Goal: Task Accomplishment & Management: Manage account settings

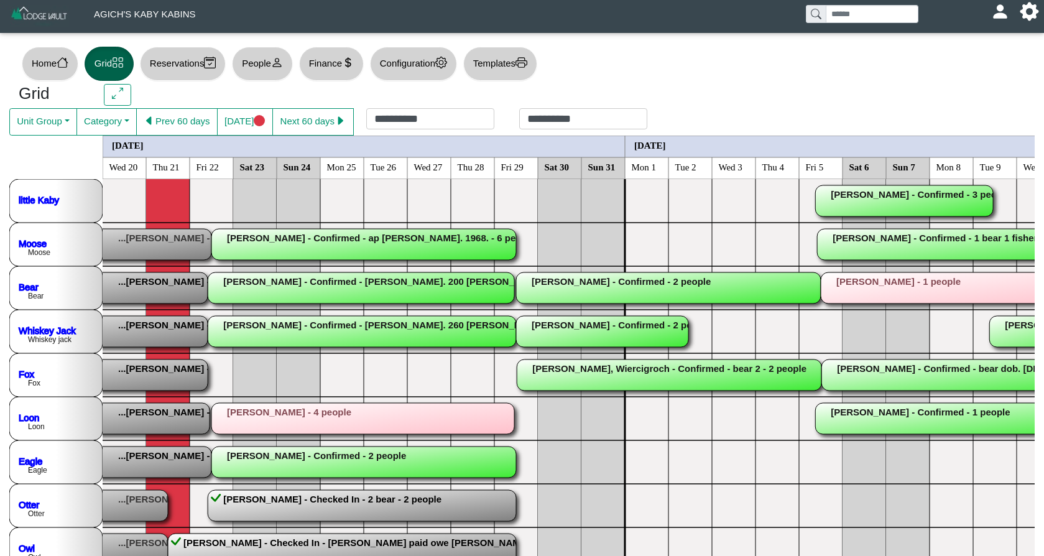
click at [172, 237] on rect at bounding box center [59, 244] width 305 height 31
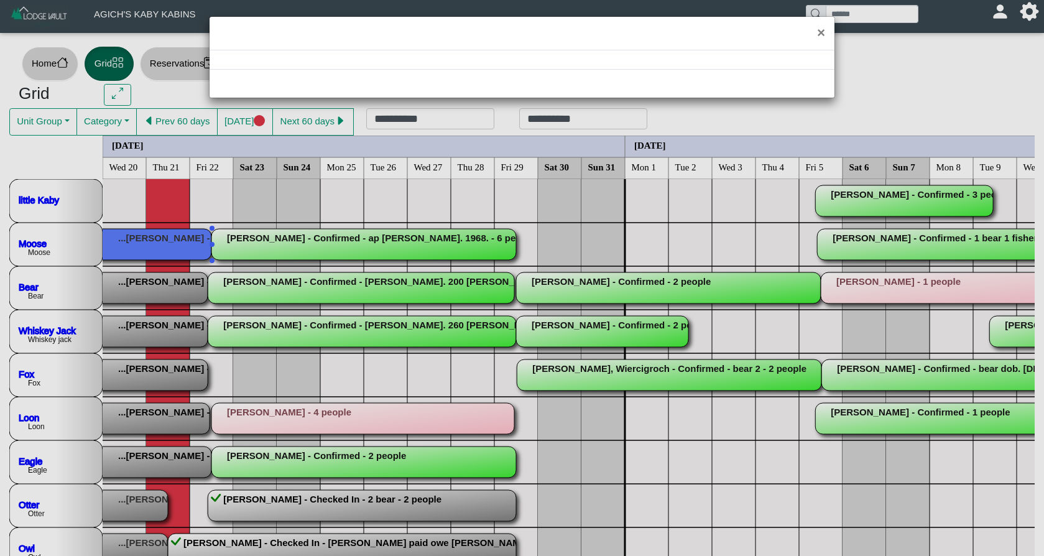
click at [172, 237] on div "×" at bounding box center [522, 278] width 1044 height 556
select select "*"
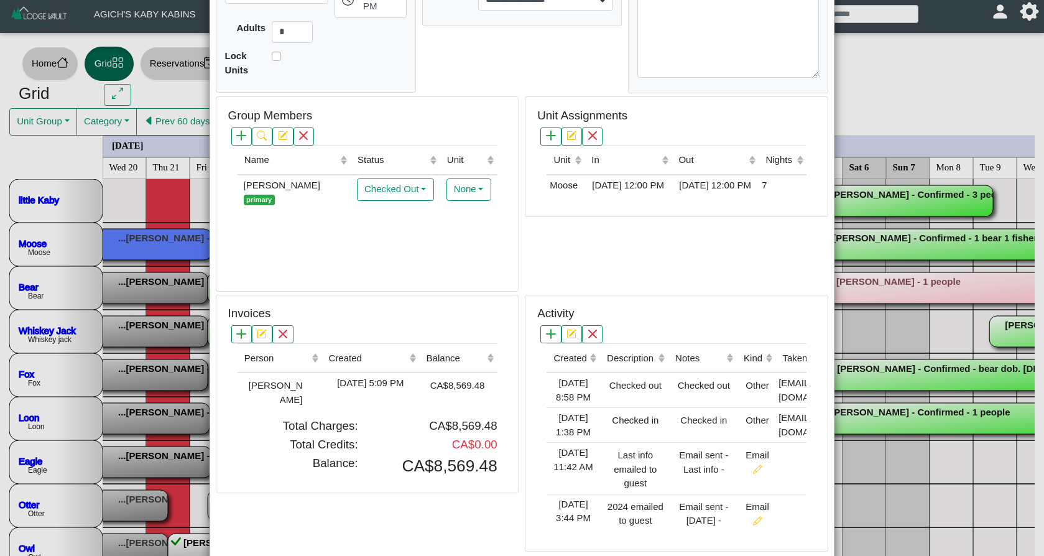
scroll to position [256, 0]
click at [157, 285] on div "× Reservation - [PERSON_NAME] - Checked Out Save Cancel Email Compose New Messa…" at bounding box center [522, 278] width 1044 height 556
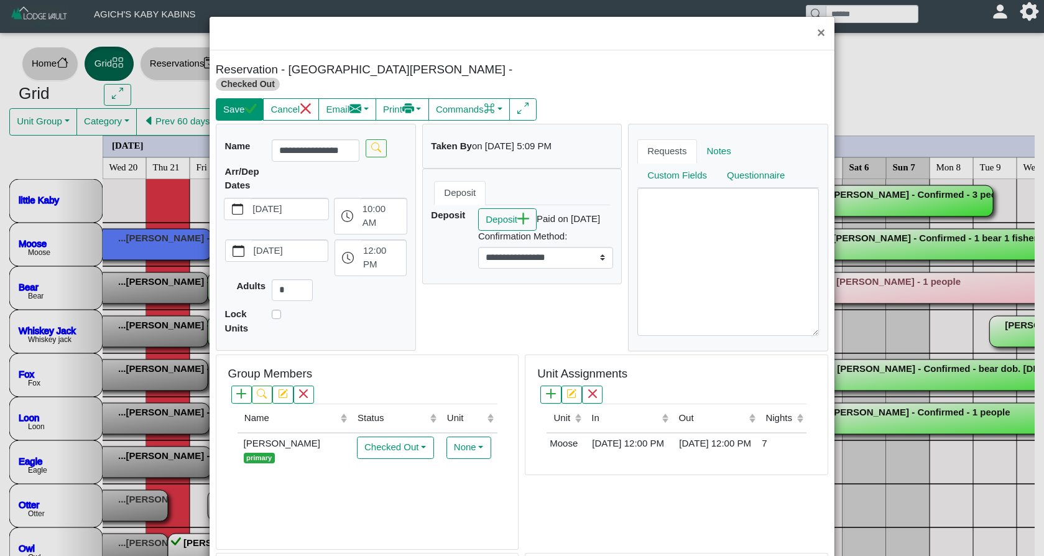
scroll to position [0, 0]
click at [245, 98] on button "Save" at bounding box center [240, 109] width 48 height 22
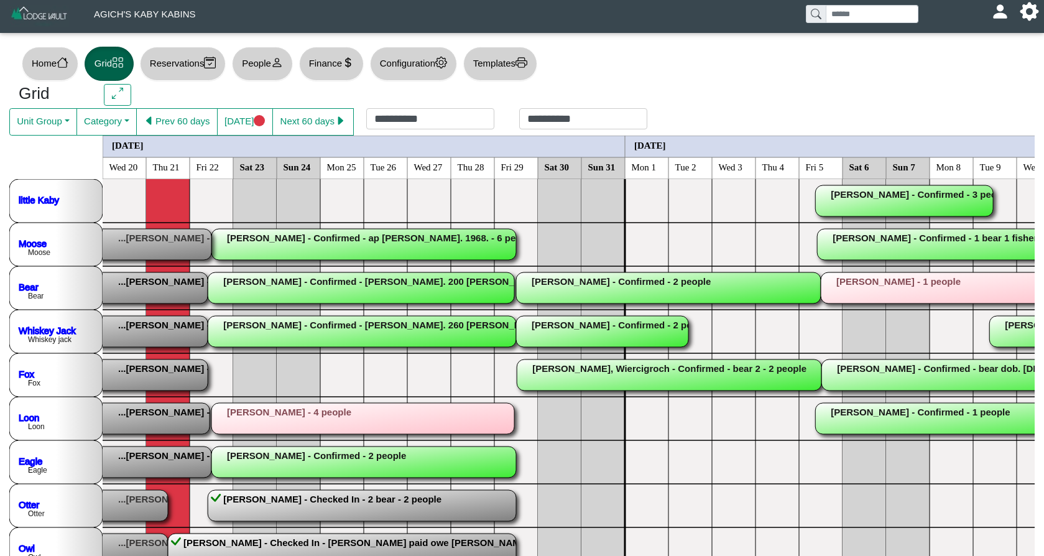
click at [155, 288] on rect at bounding box center [55, 287] width 305 height 31
click at [155, 288] on div "×" at bounding box center [522, 278] width 1044 height 556
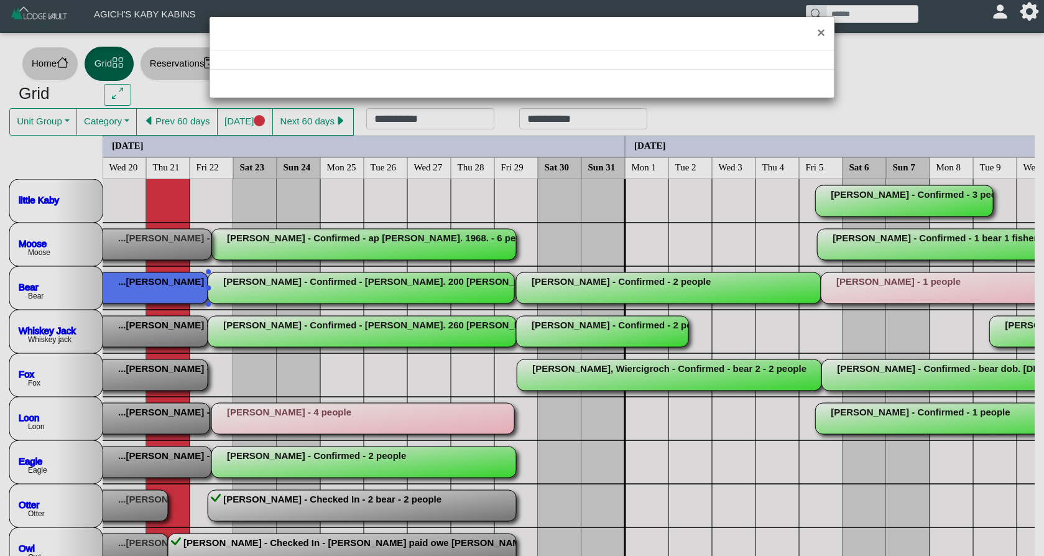
select select "*"
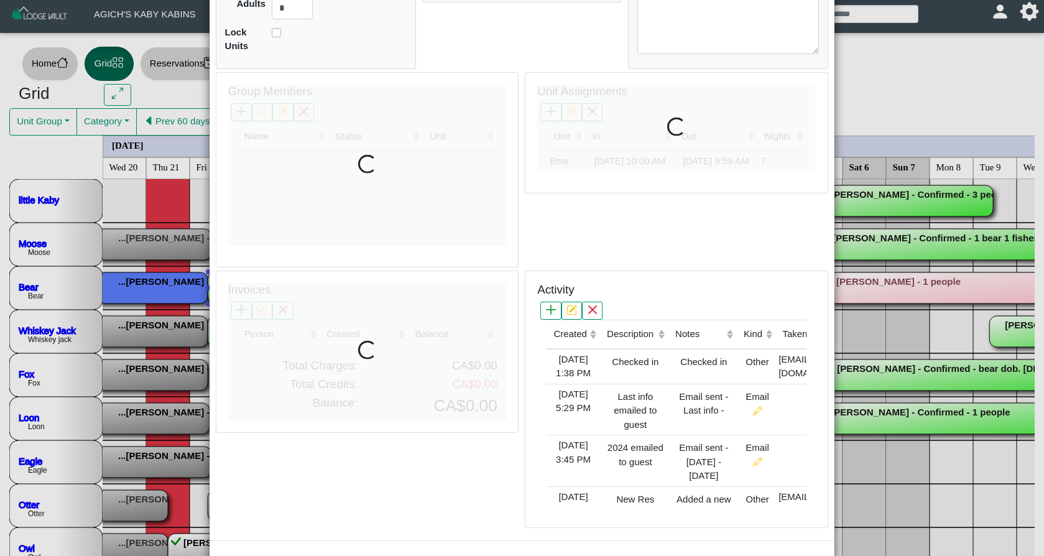
scroll to position [270, 0]
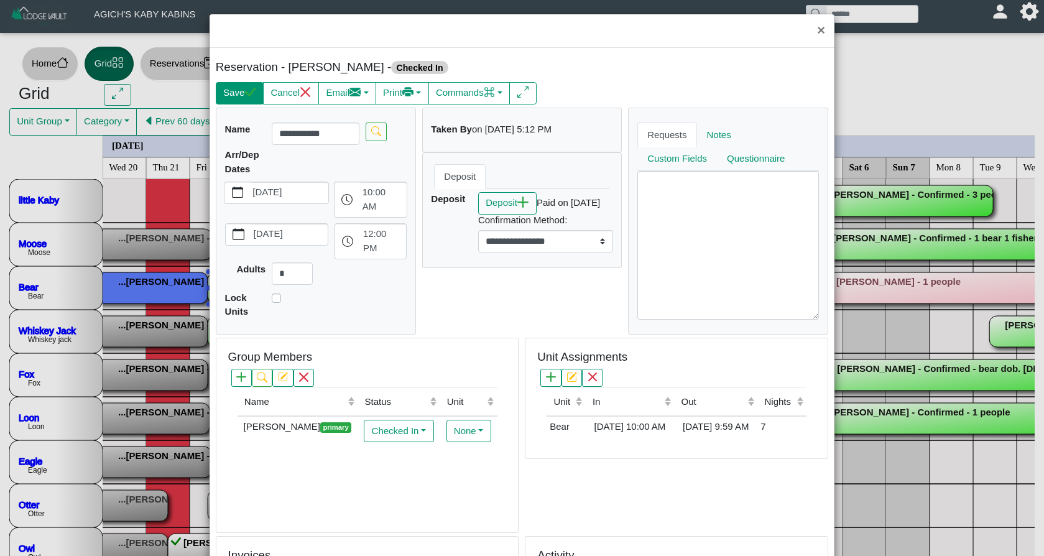
click at [242, 95] on button "Save" at bounding box center [240, 93] width 48 height 22
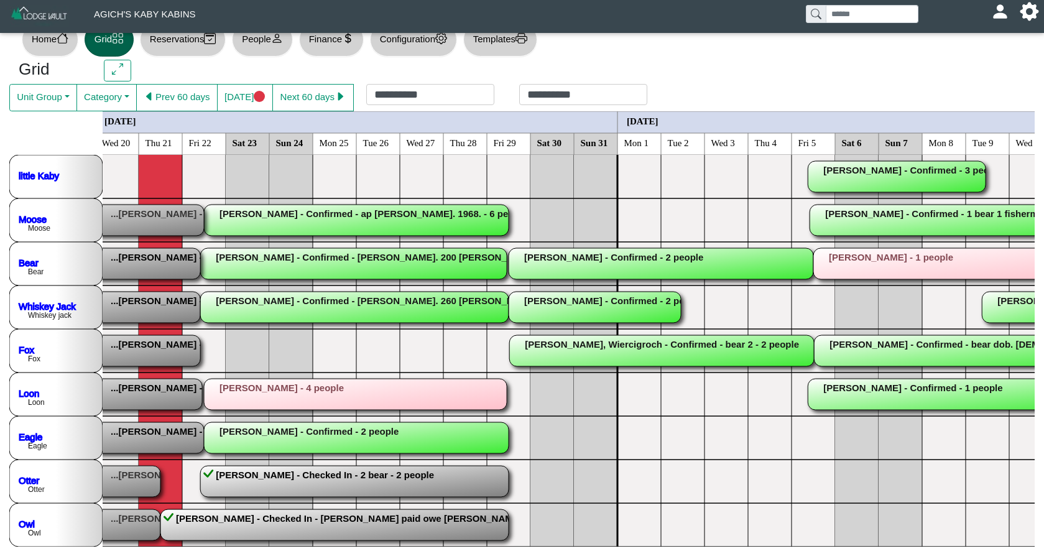
scroll to position [24, 0]
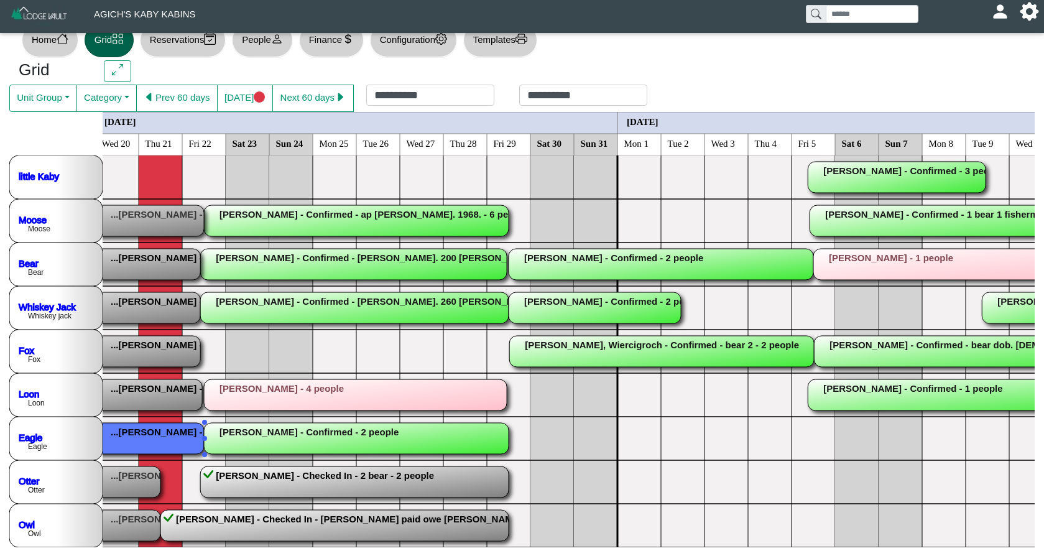
click at [140, 433] on rect at bounding box center [50, 438] width 308 height 31
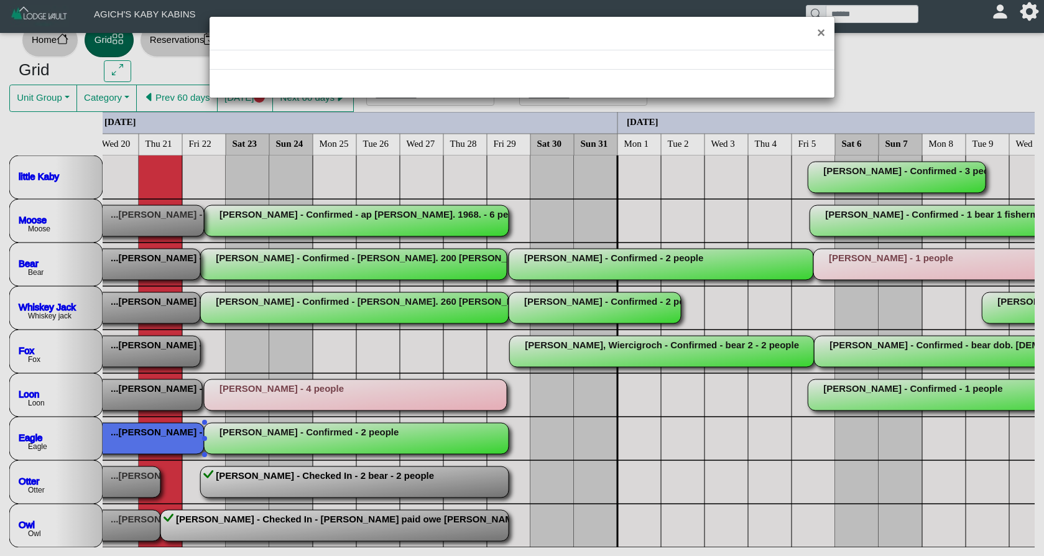
click at [140, 433] on div "×" at bounding box center [522, 278] width 1044 height 556
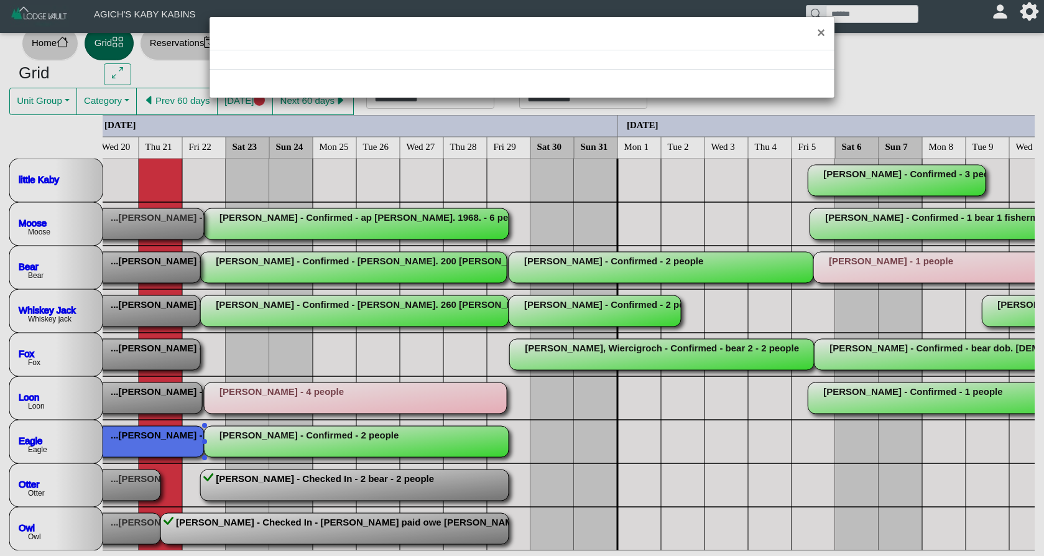
scroll to position [21, 0]
select select "*"
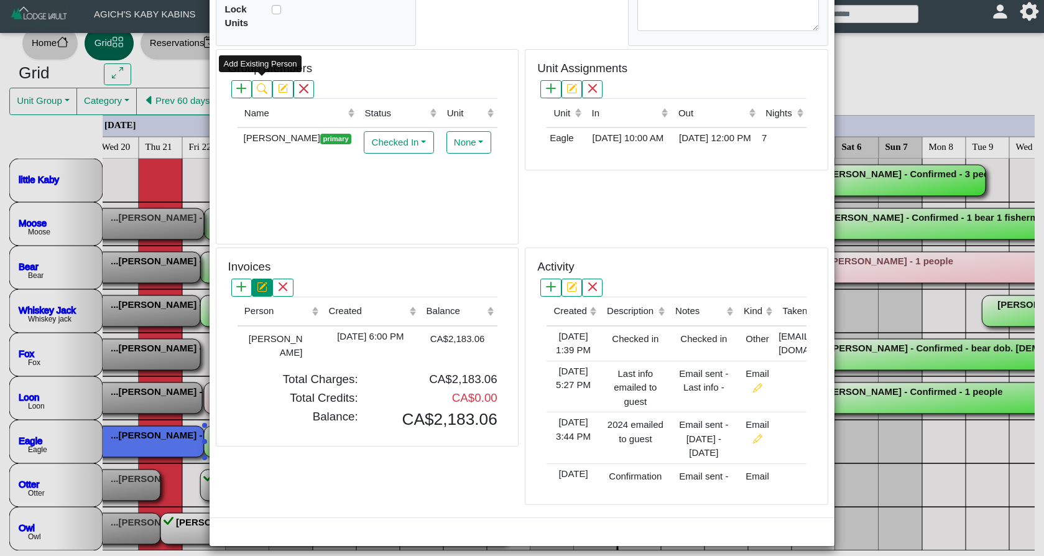
scroll to position [284, 0]
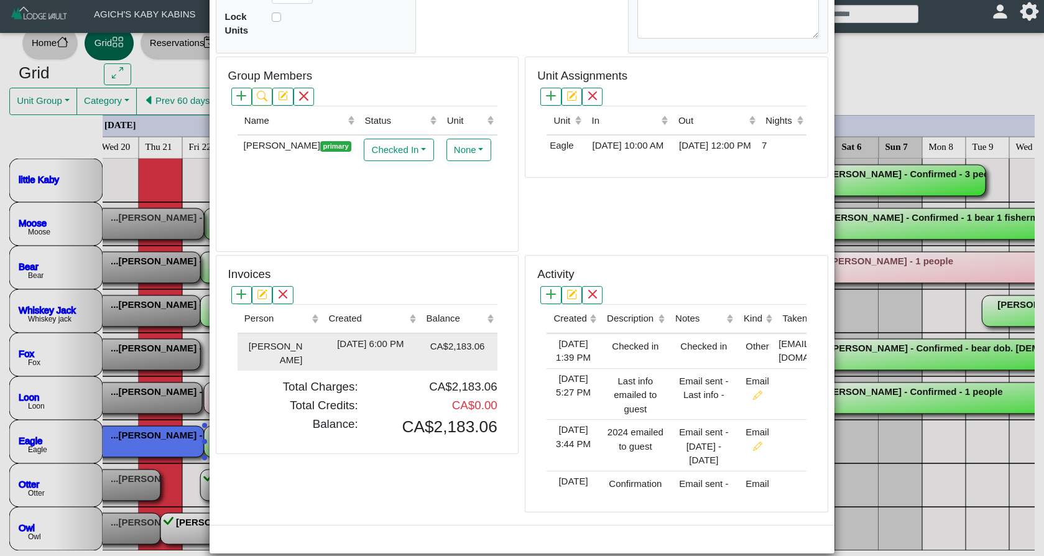
click at [361, 340] on div "[DATE] 6:00 PM" at bounding box center [370, 344] width 91 height 14
type input "*"
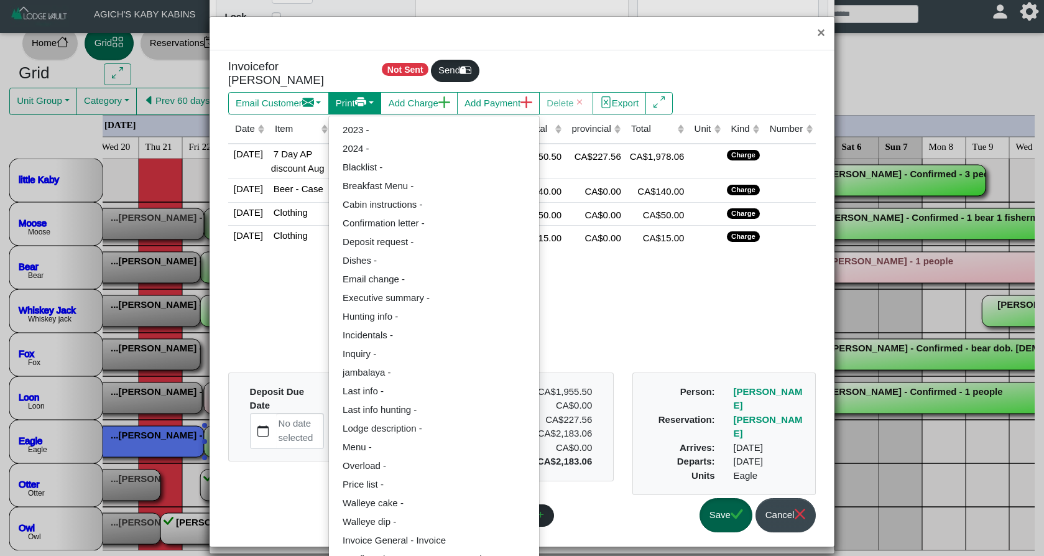
click at [329, 93] on button "Print" at bounding box center [278, 103] width 101 height 22
click at [418, 531] on link "Invoice General - Invoice" at bounding box center [434, 540] width 210 height 19
select select "*****"
select select "****"
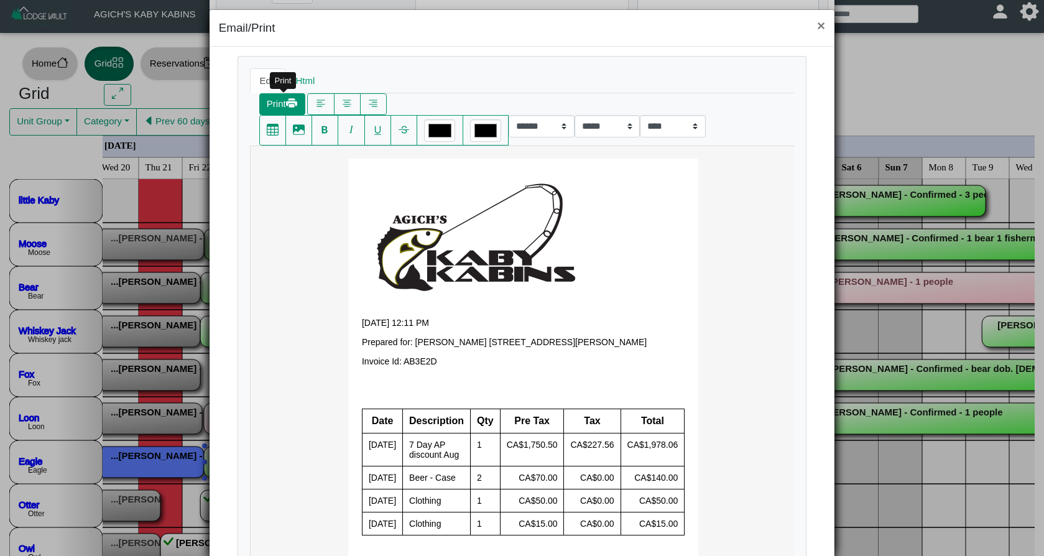
click at [277, 108] on button "Print" at bounding box center [282, 104] width 46 height 22
select select "*****"
select select "****"
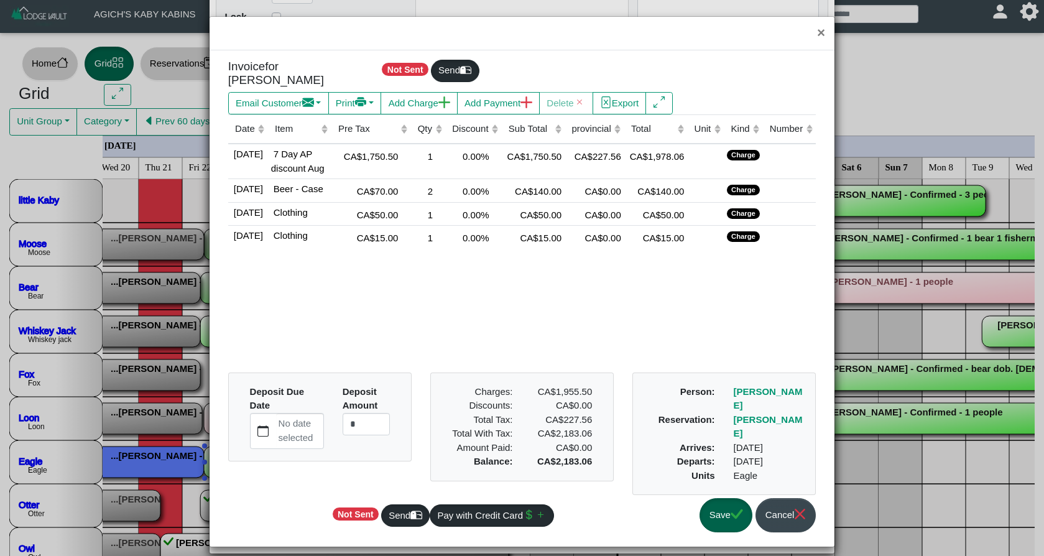
click at [712, 498] on button "Save" at bounding box center [726, 515] width 53 height 34
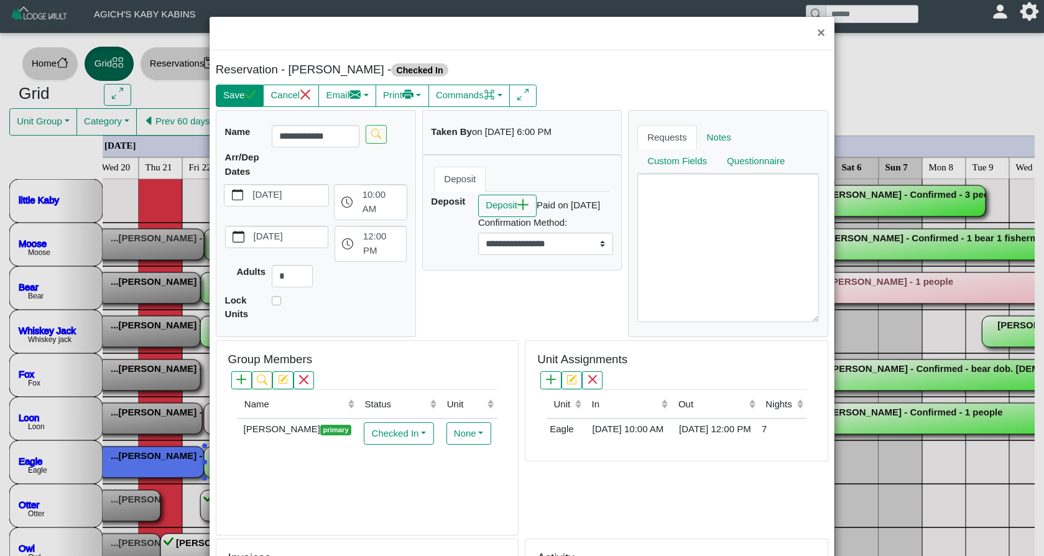
click at [241, 98] on button "Save" at bounding box center [240, 96] width 48 height 22
select select "*"
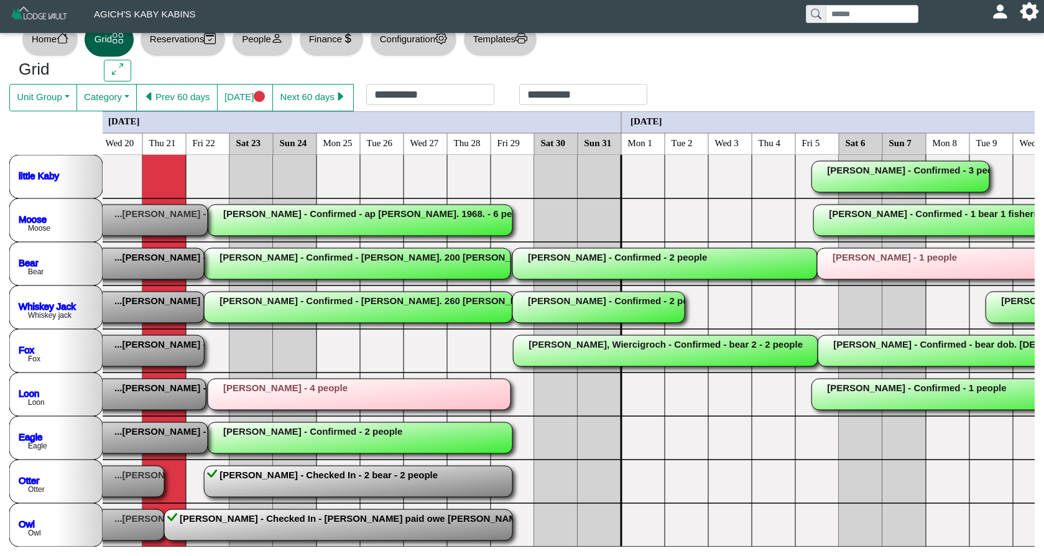
scroll to position [24, 0]
click at [150, 397] on rect at bounding box center [51, 394] width 308 height 31
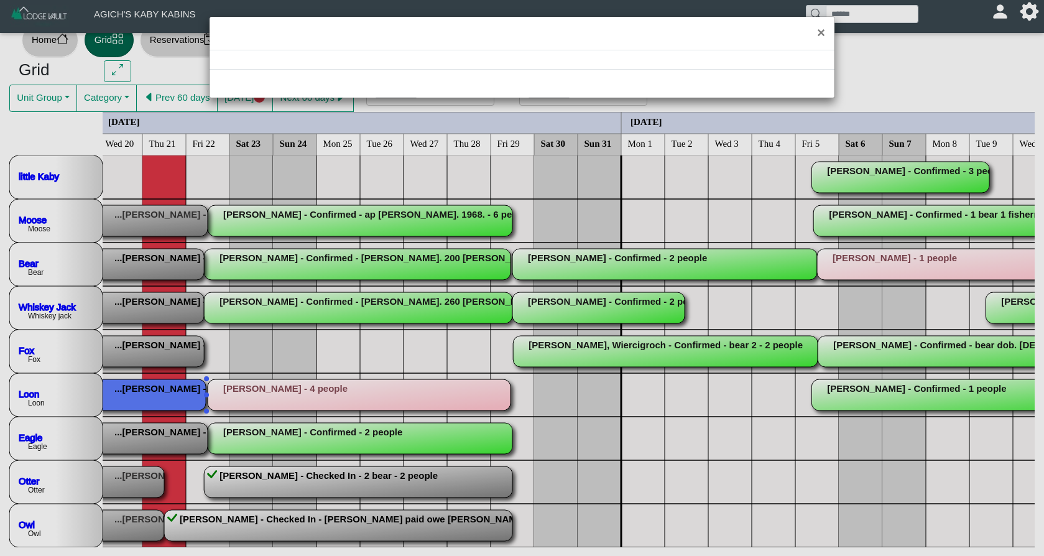
click at [150, 397] on div "×" at bounding box center [522, 278] width 1044 height 556
select select "*"
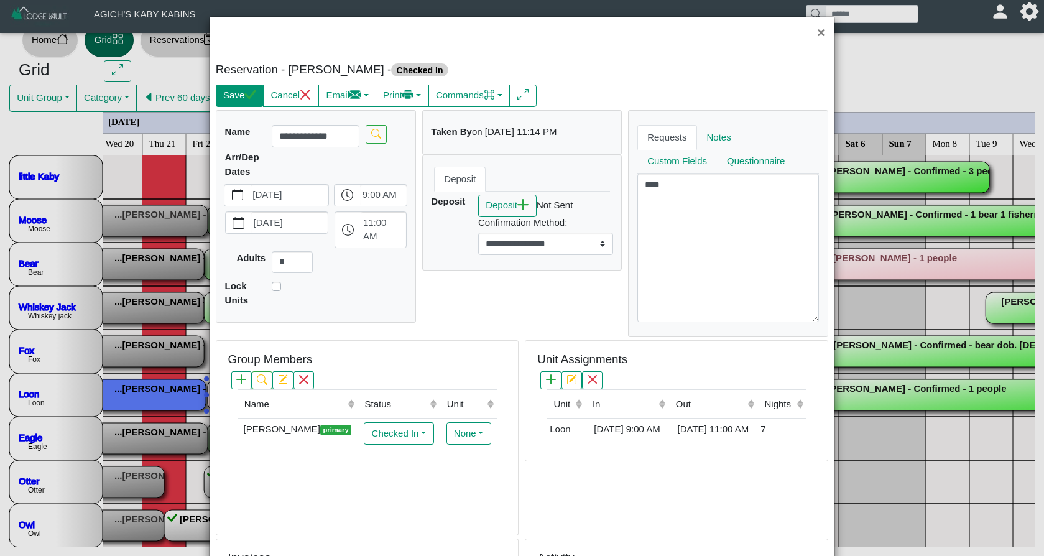
click at [245, 94] on button "Save" at bounding box center [240, 96] width 48 height 22
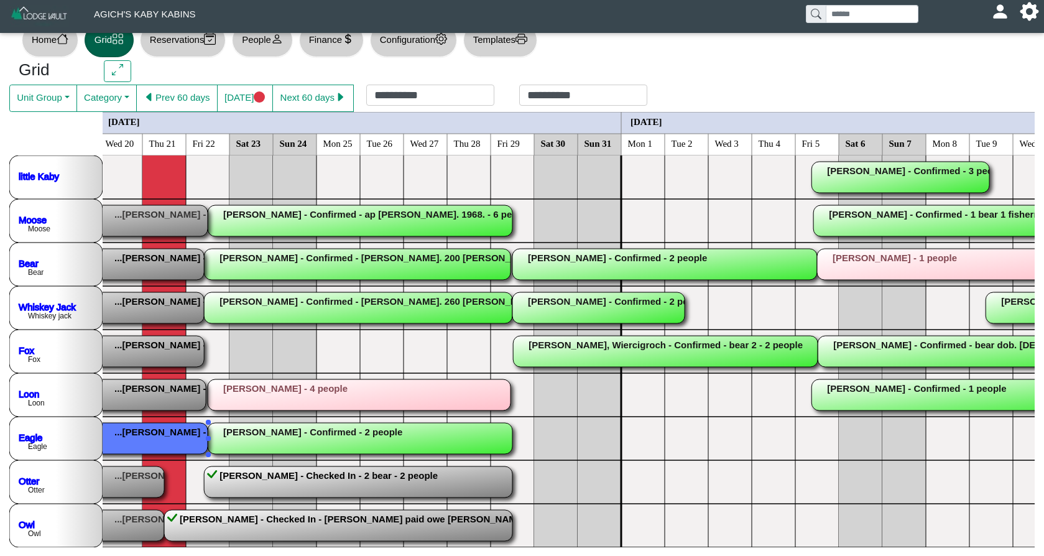
click at [154, 438] on rect at bounding box center [53, 438] width 308 height 31
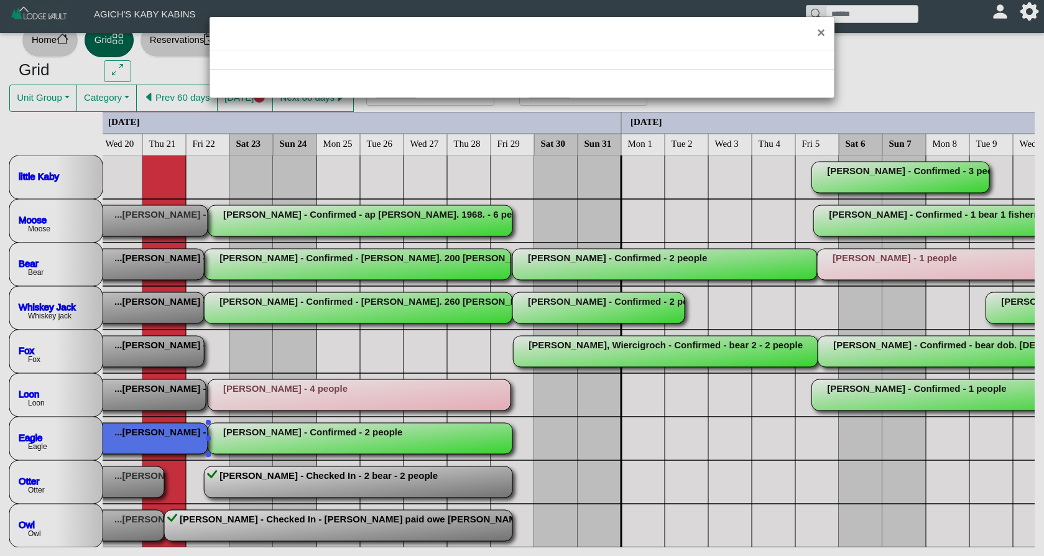
click at [154, 438] on div "×" at bounding box center [522, 278] width 1044 height 556
select select "*"
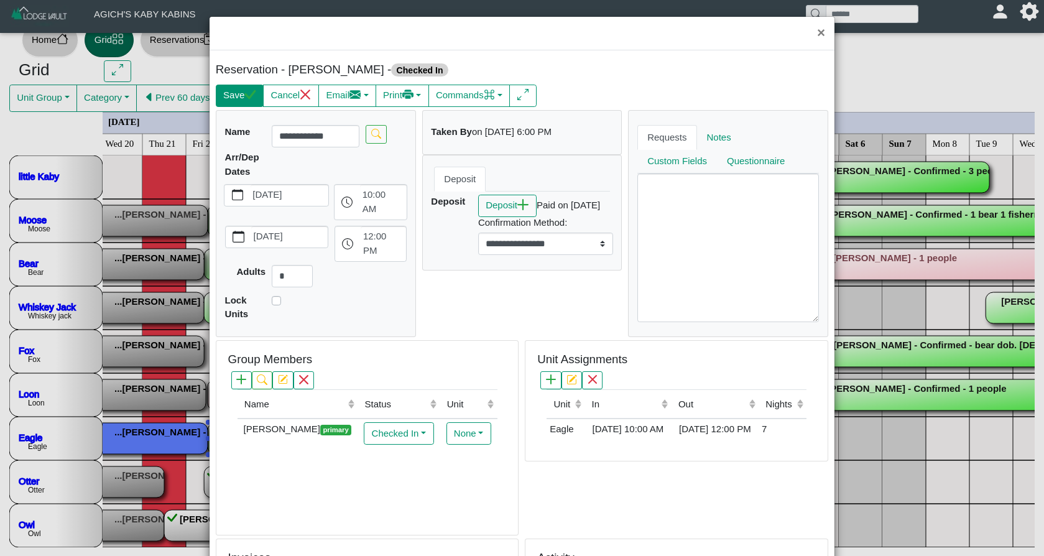
click at [240, 85] on button "Save" at bounding box center [240, 96] width 48 height 22
select select "*"
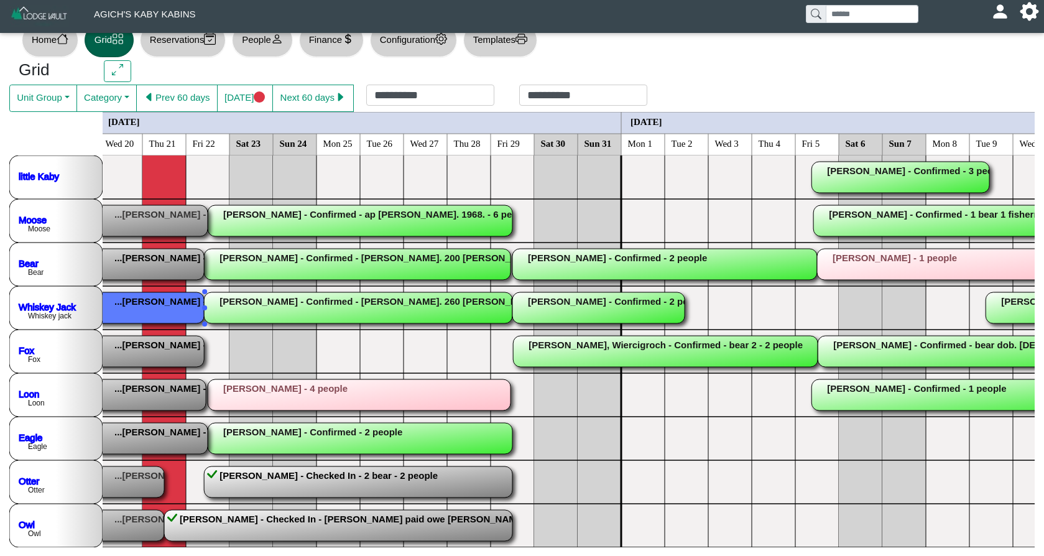
click at [169, 307] on rect at bounding box center [51, 307] width 305 height 31
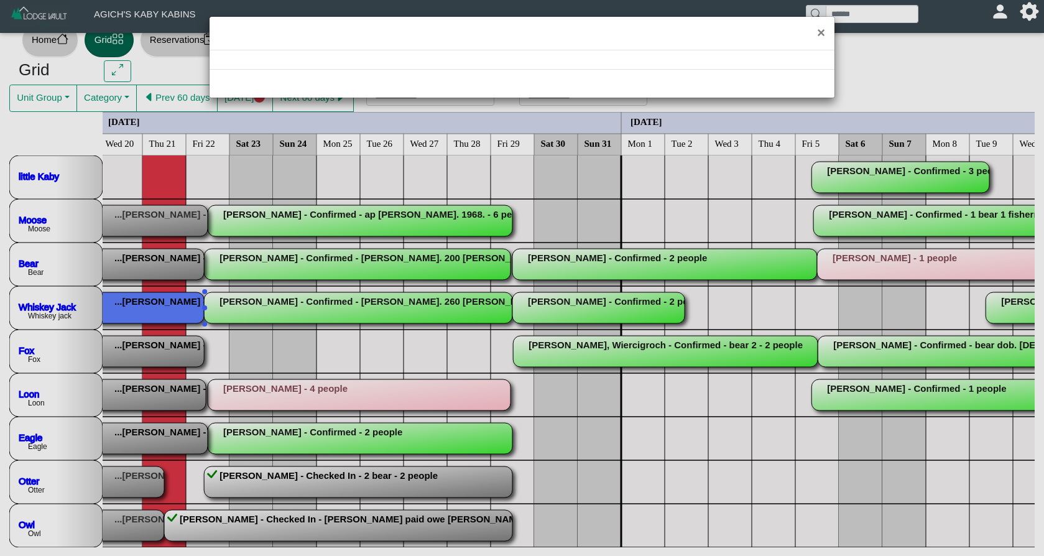
click at [170, 307] on div "×" at bounding box center [522, 278] width 1044 height 556
select select "*"
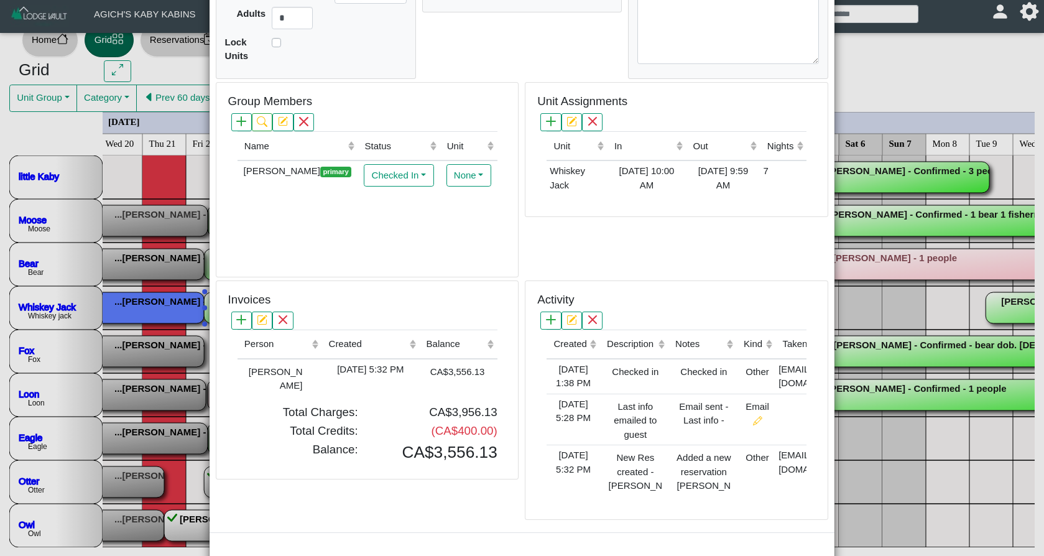
scroll to position [259, 0]
click at [369, 362] on div "[DATE] 5:32 PM" at bounding box center [370, 369] width 91 height 14
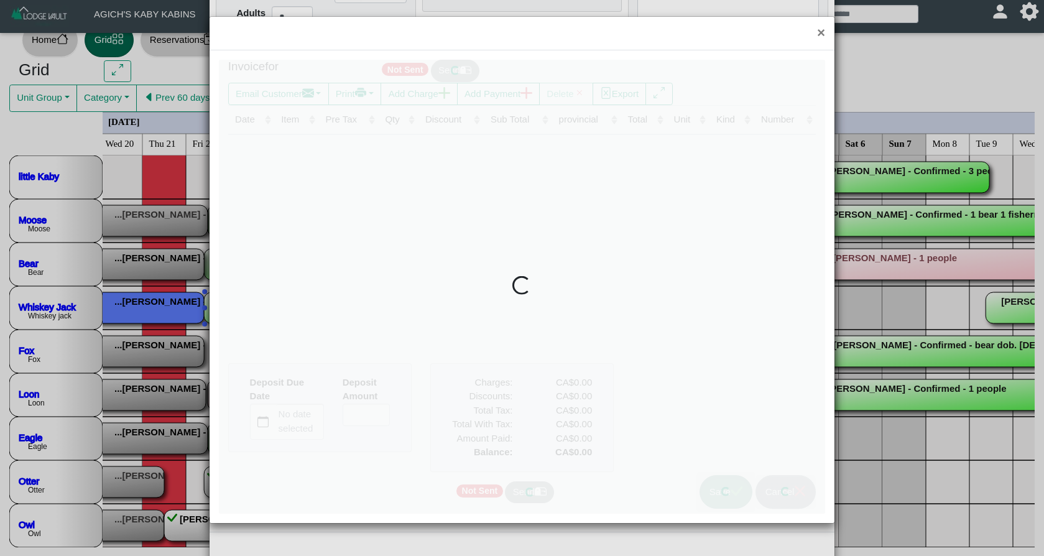
type input "*"
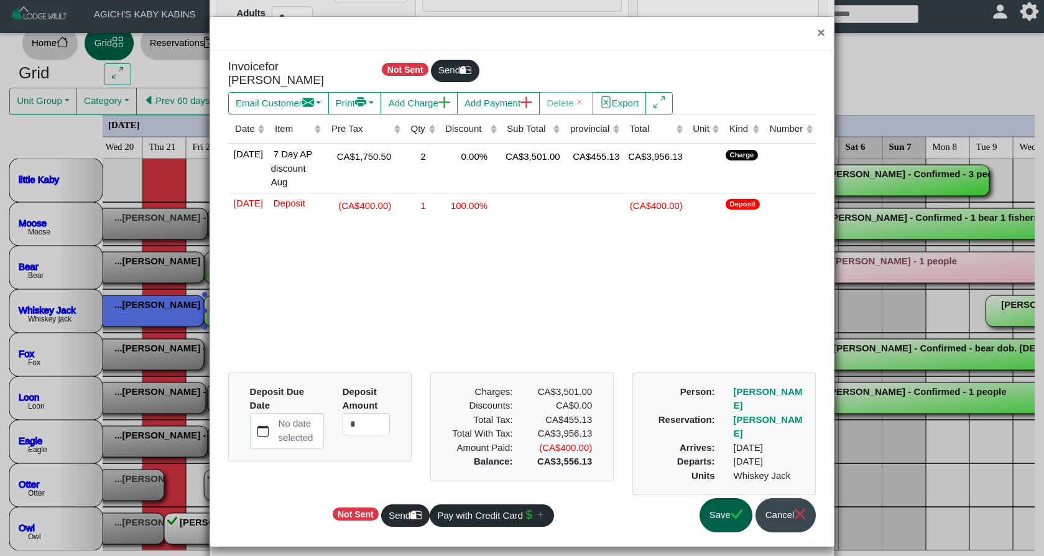
scroll to position [20, 0]
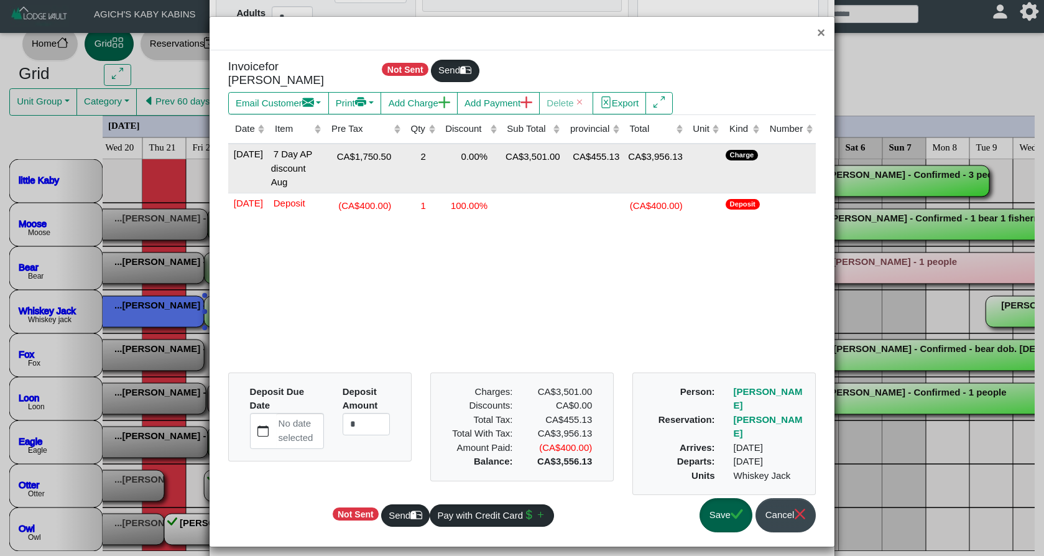
click at [418, 150] on div "2" at bounding box center [421, 155] width 29 height 17
drag, startPoint x: 417, startPoint y: 148, endPoint x: 430, endPoint y: 149, distance: 13.1
click at [430, 149] on td "*" at bounding box center [417, 168] width 44 height 49
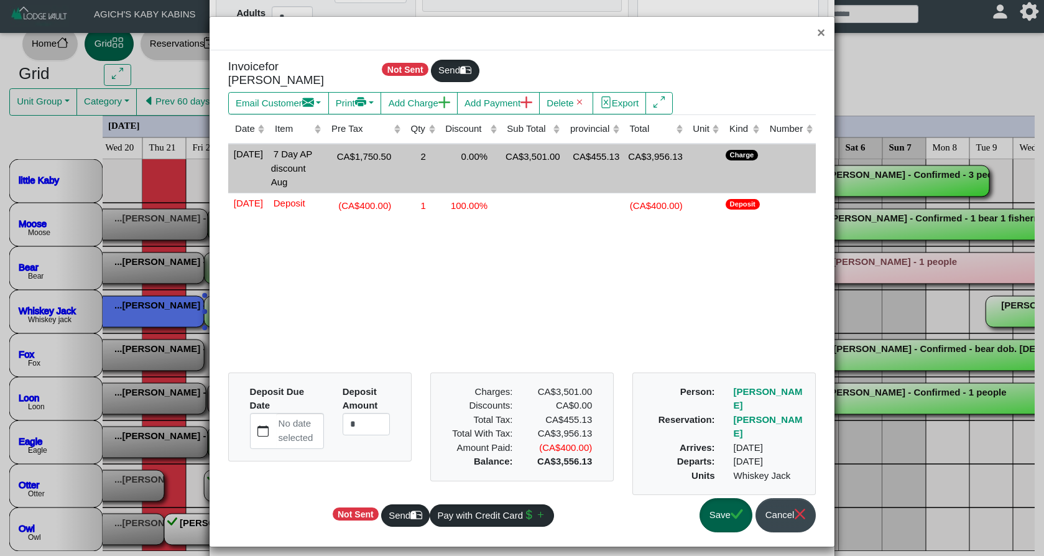
click at [421, 148] on div "2" at bounding box center [421, 155] width 29 height 17
click at [417, 149] on input "*" at bounding box center [416, 158] width 37 height 22
click at [418, 149] on input "*" at bounding box center [416, 158] width 37 height 22
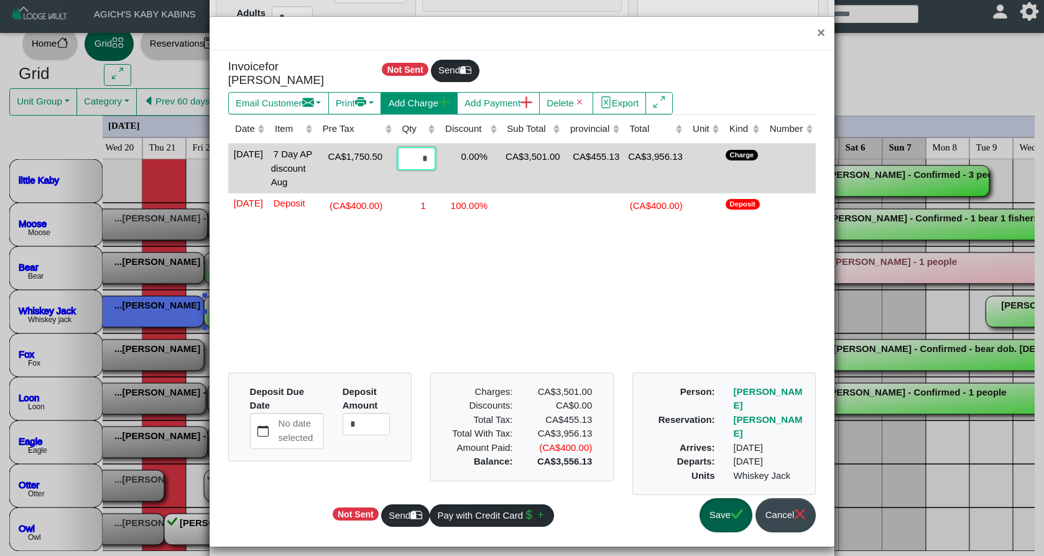
type input "*"
click at [451, 94] on div "Invoice for [PERSON_NAME] Not Sent Send Email Customer Compose New Message [DAT…" at bounding box center [522, 299] width 606 height 478
click at [450, 96] on icon "plus lg" at bounding box center [444, 102] width 12 height 12
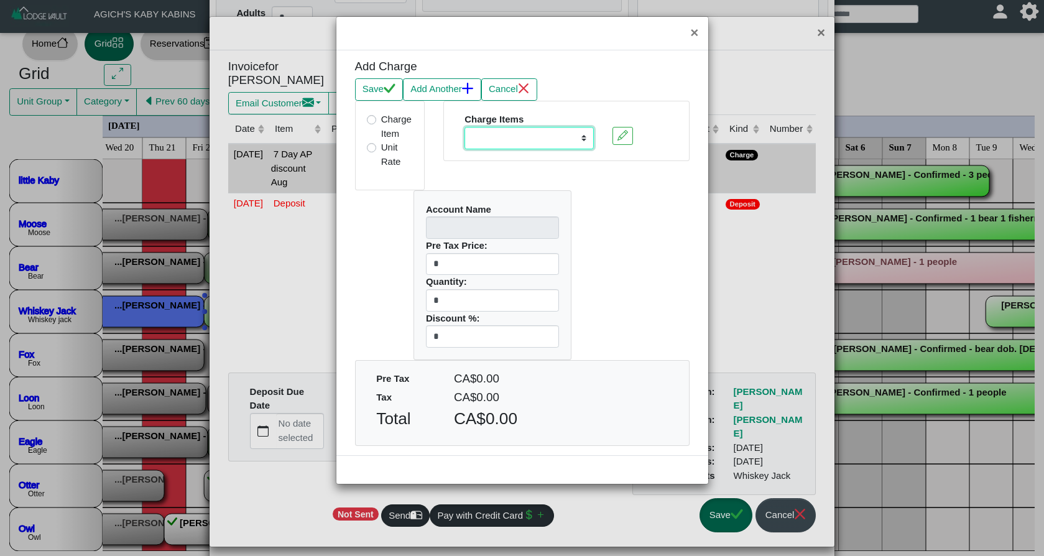
select select "**********"
type input "**********"
type input "****"
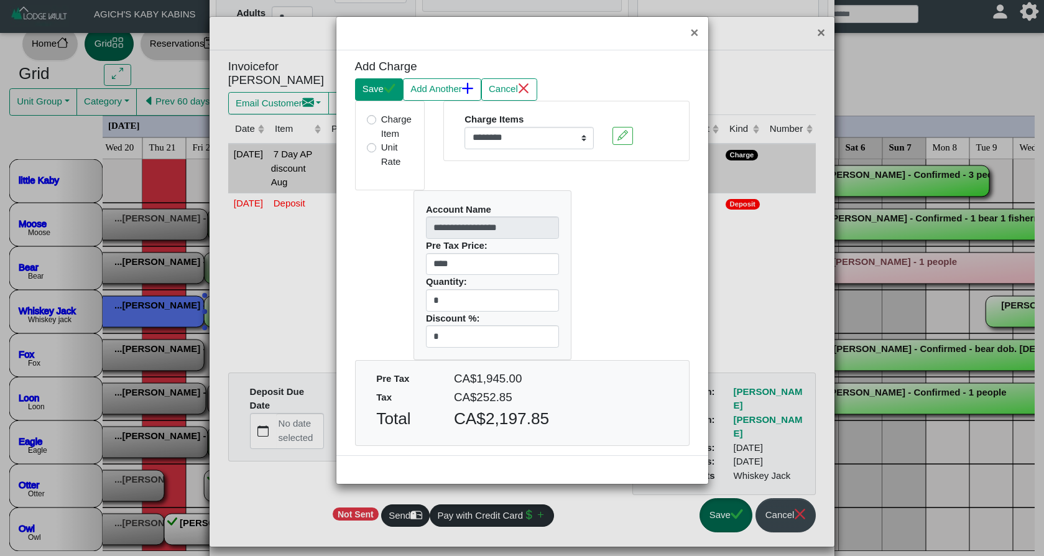
click at [377, 88] on button "Save" at bounding box center [379, 89] width 48 height 22
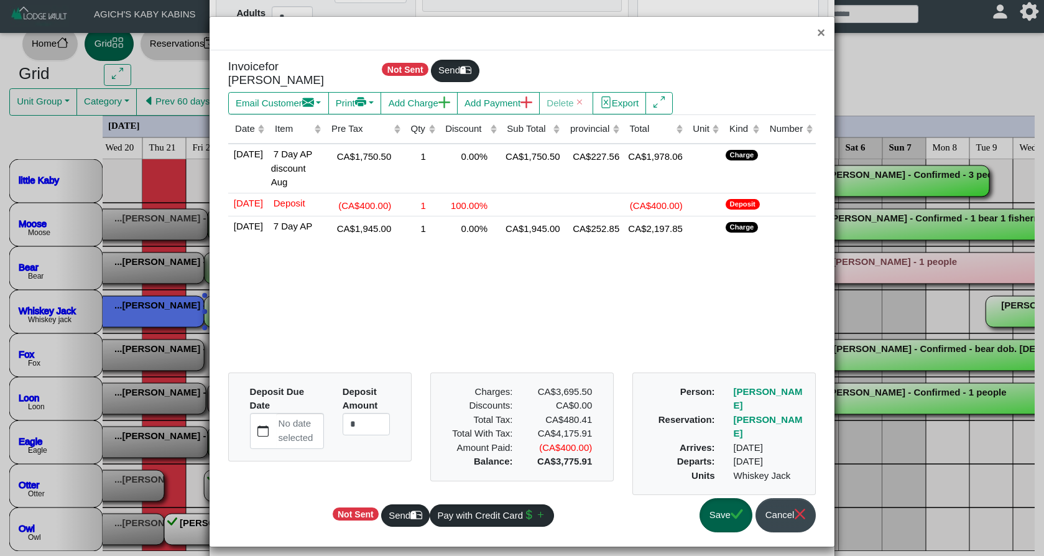
click at [726, 506] on button "Save" at bounding box center [726, 515] width 53 height 34
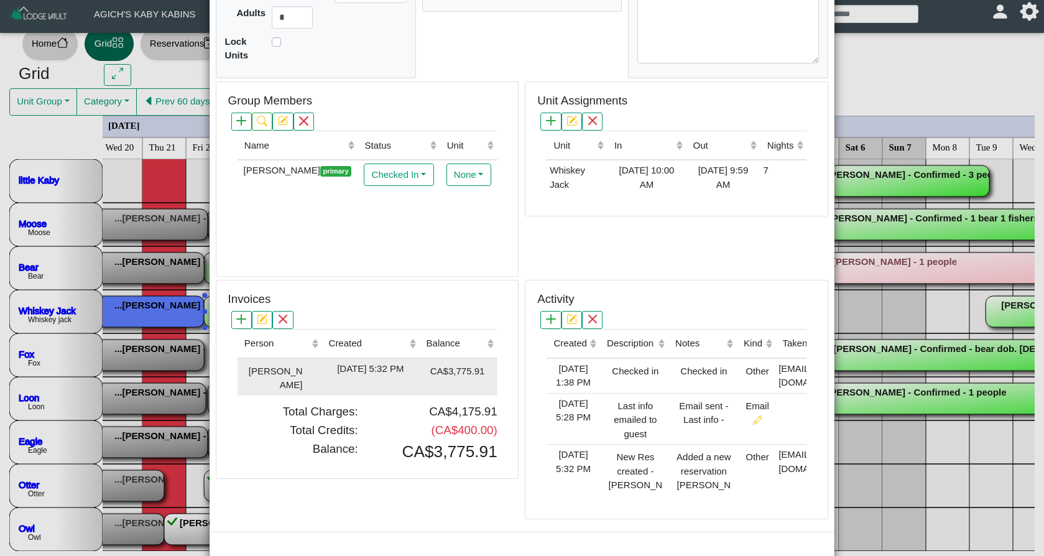
click at [393, 370] on div "[DATE] 5:32 PM" at bounding box center [370, 369] width 91 height 14
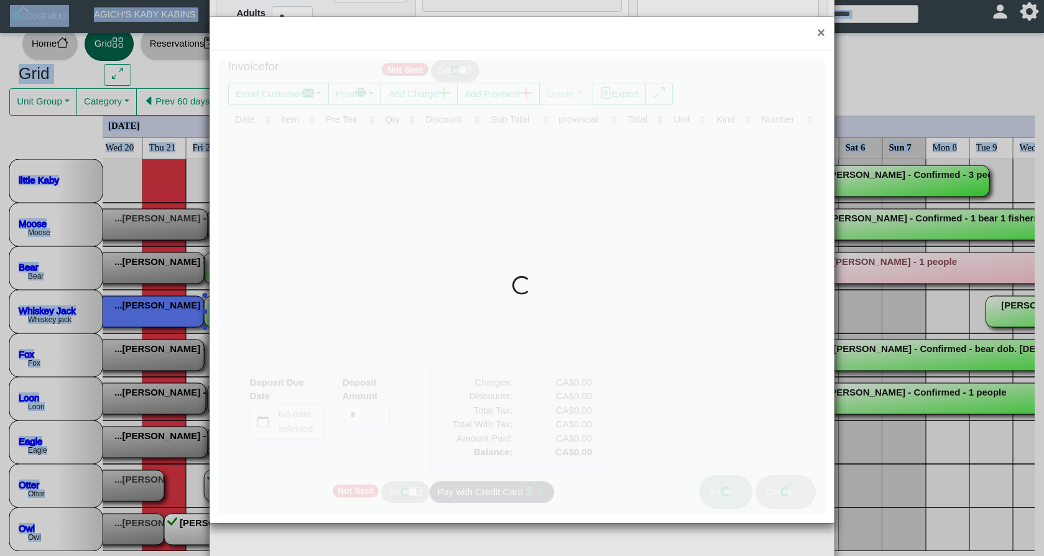
click at [393, 370] on div at bounding box center [522, 287] width 606 height 454
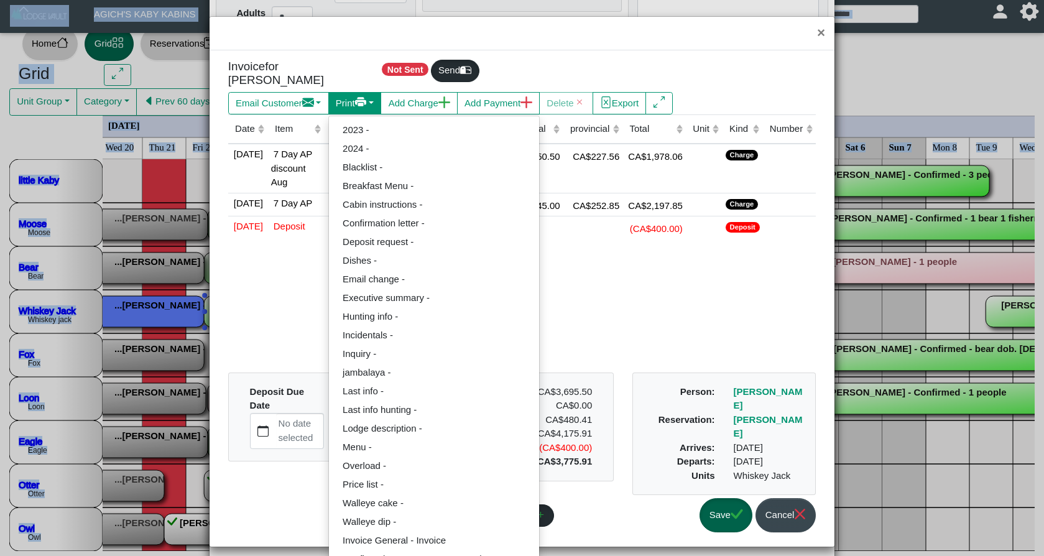
click at [329, 98] on button "Print" at bounding box center [278, 103] width 101 height 22
click at [406, 531] on link "Invoice General - Invoice" at bounding box center [434, 540] width 210 height 19
select select "*****"
select select "****"
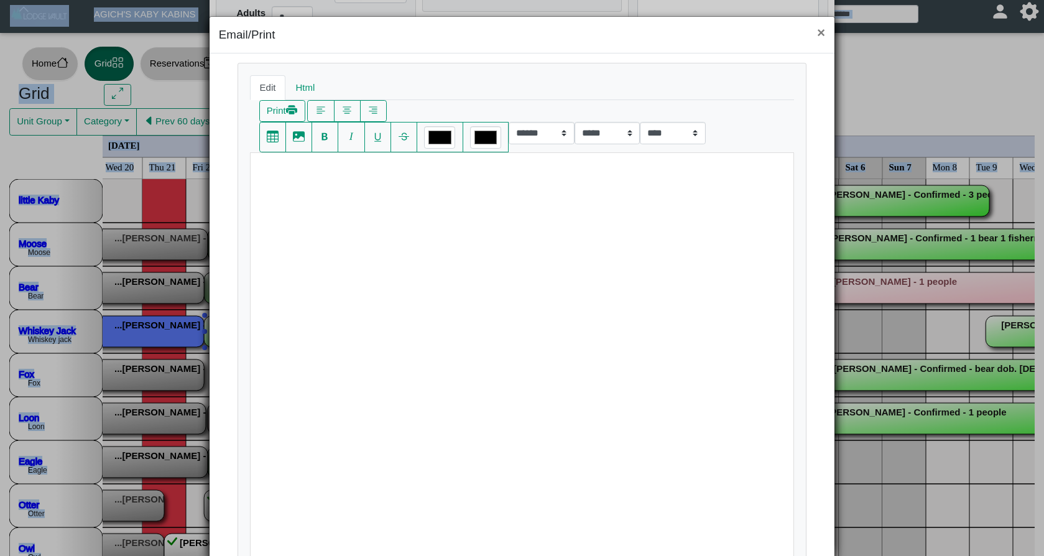
scroll to position [7, 0]
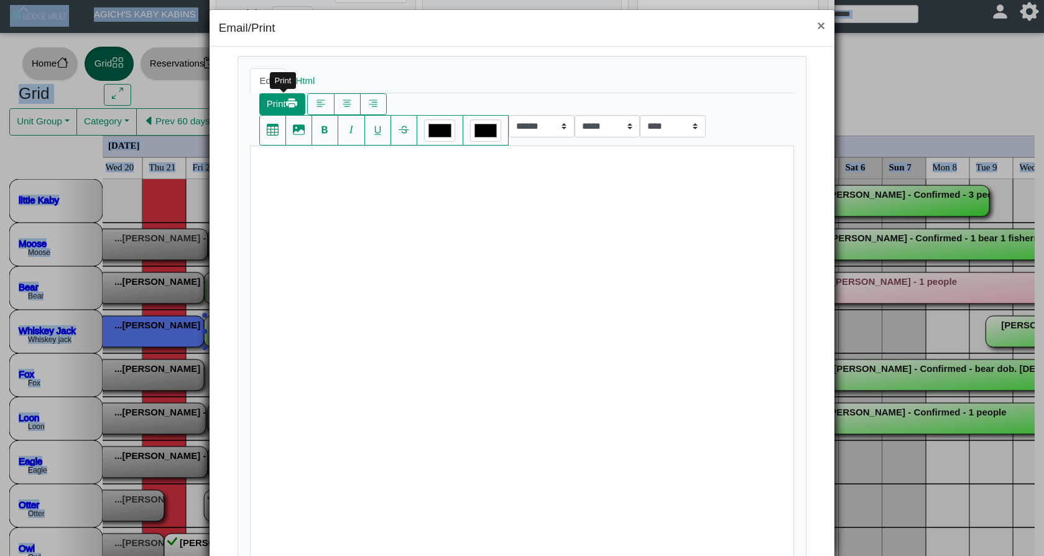
click at [285, 101] on button "Print" at bounding box center [282, 104] width 46 height 22
select select "*****"
select select "****"
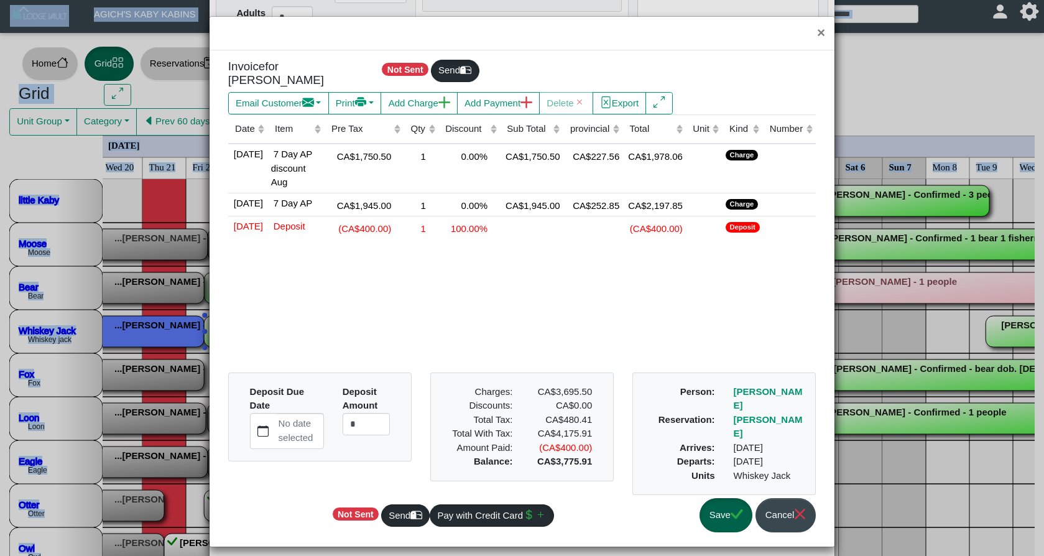
click at [731, 508] on icon "check" at bounding box center [737, 514] width 12 height 12
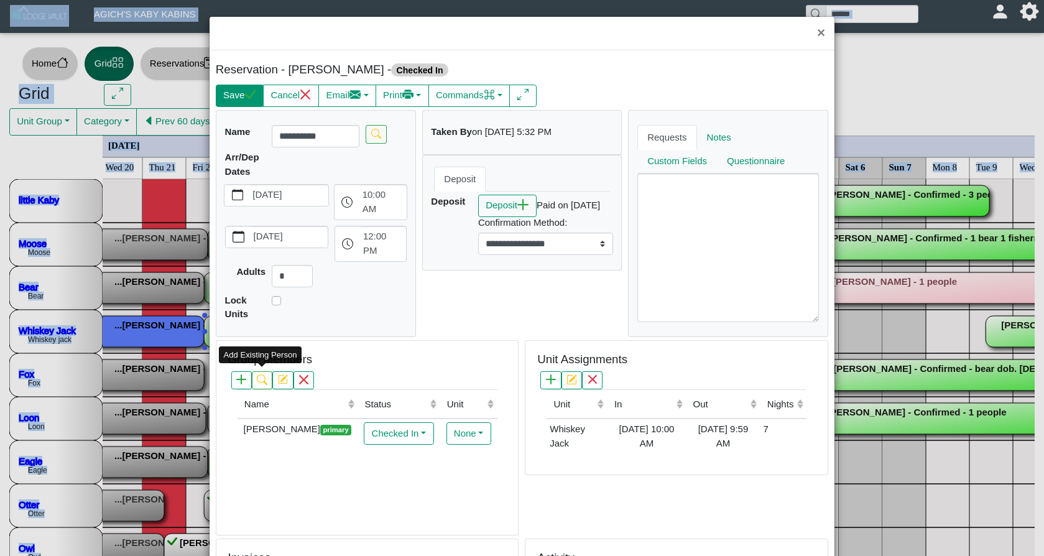
scroll to position [0, 0]
click at [245, 99] on button "Save" at bounding box center [240, 96] width 48 height 22
select select "*"
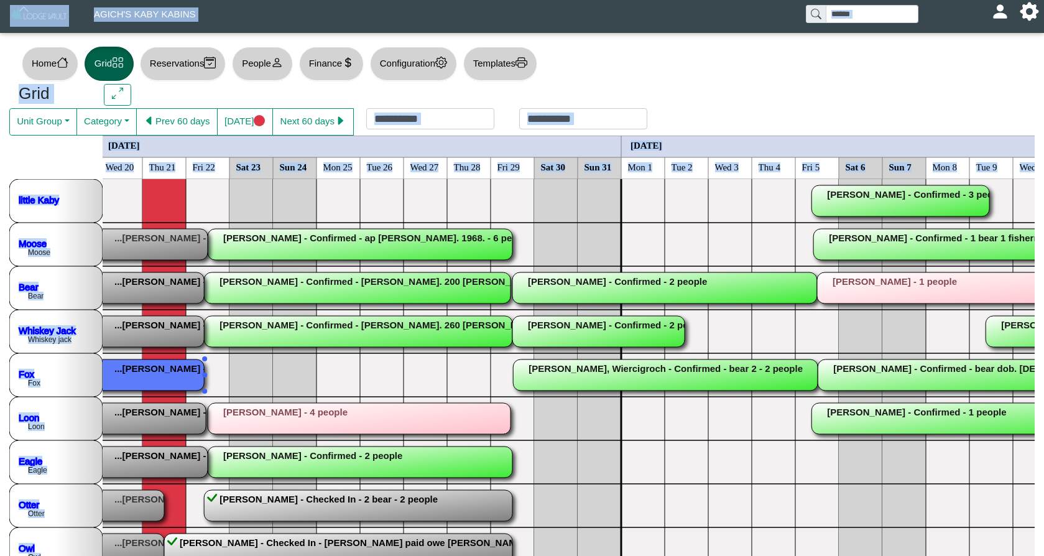
click at [146, 374] on rect at bounding box center [51, 374] width 305 height 31
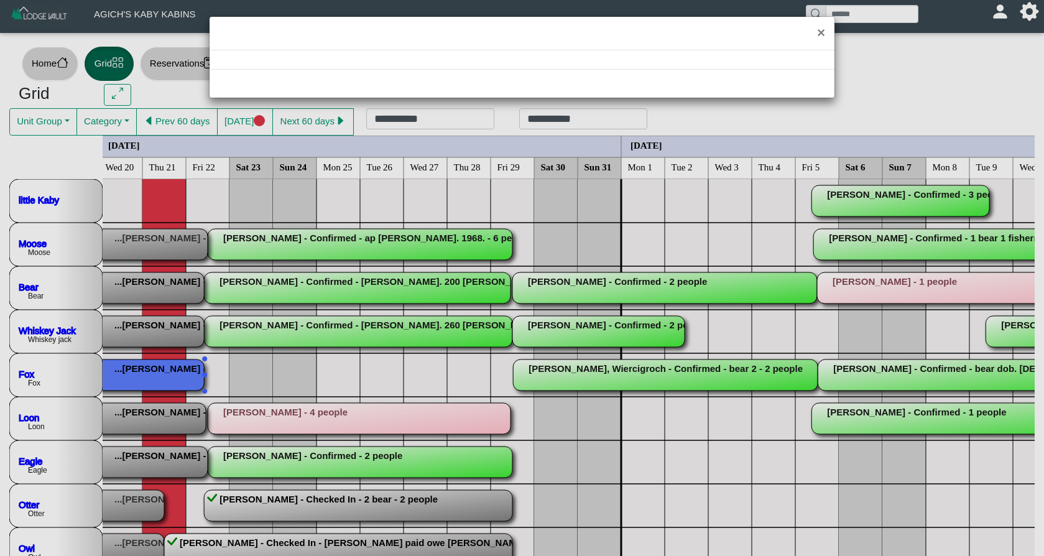
click at [146, 374] on div "×" at bounding box center [522, 278] width 1044 height 556
select select "*"
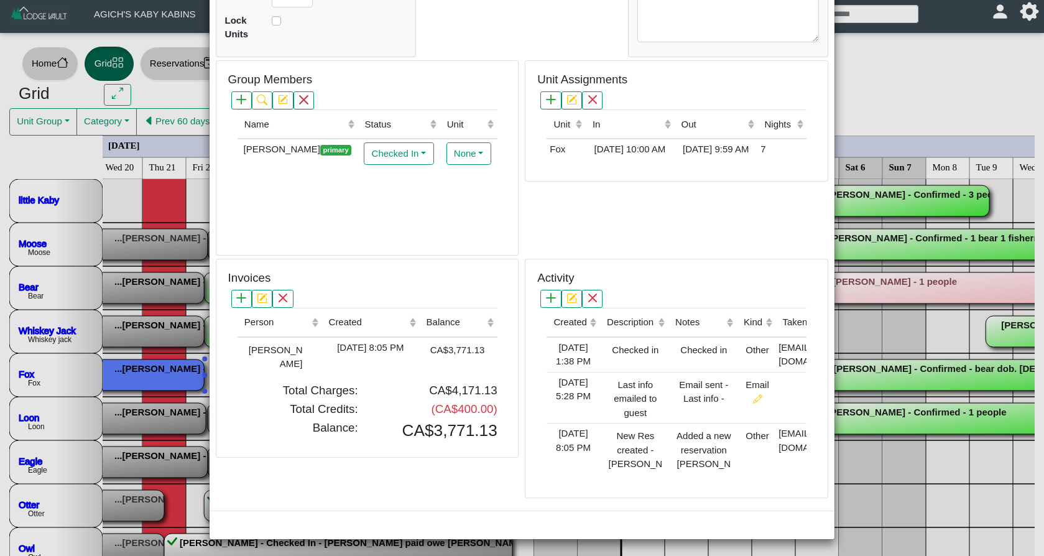
scroll to position [287, 0]
click at [357, 341] on div "[DATE] 8:05 PM" at bounding box center [370, 348] width 91 height 14
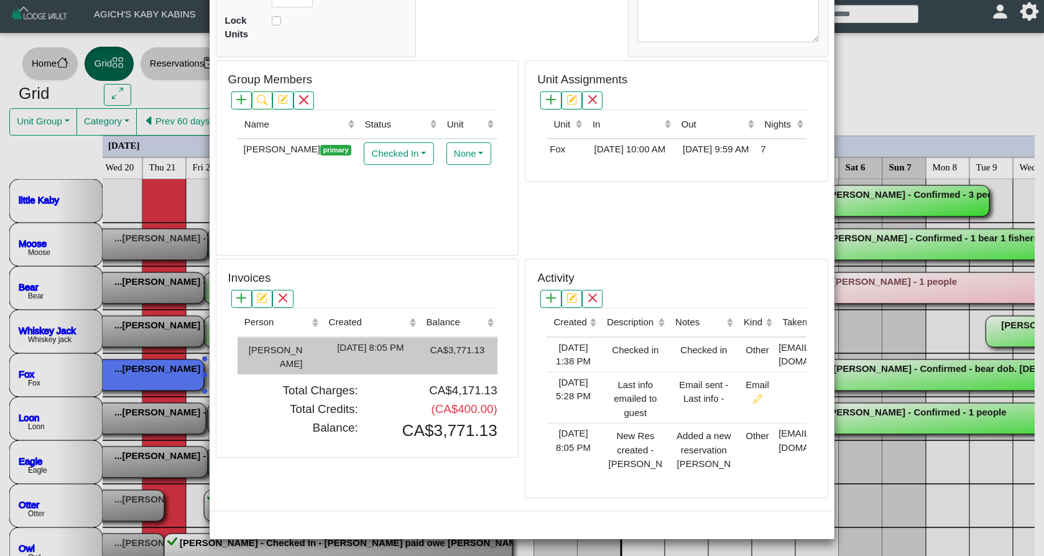
type input "*"
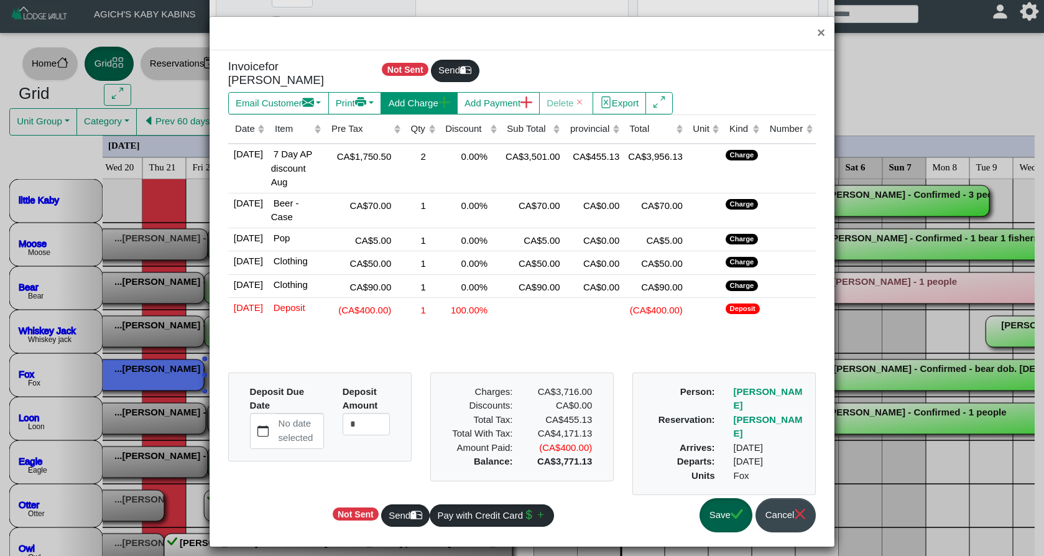
click at [441, 100] on button "Add Charge" at bounding box center [419, 103] width 76 height 22
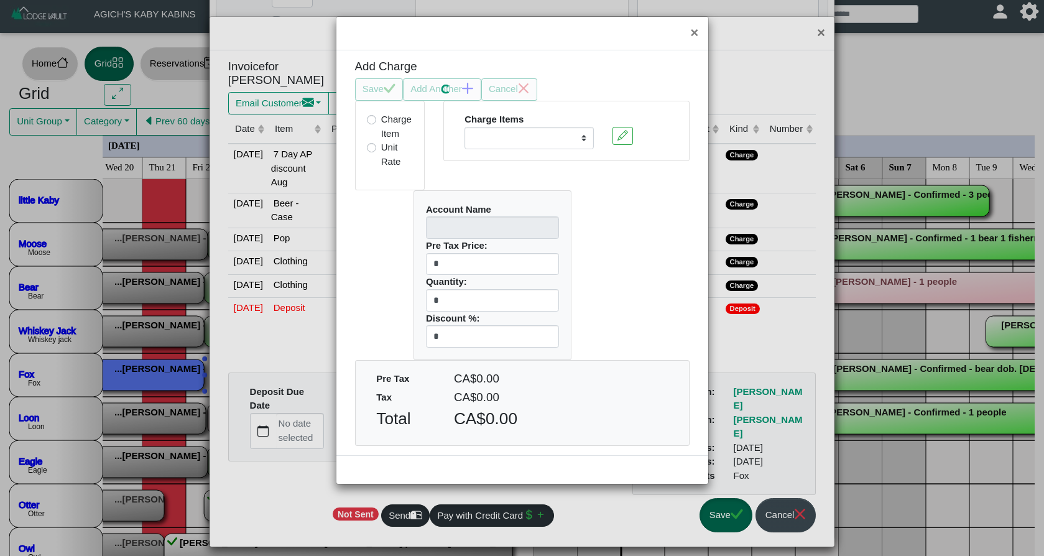
select select
click at [551, 90] on div "Save Add Another Cancel" at bounding box center [522, 89] width 335 height 22
click at [529, 90] on icon "x" at bounding box center [524, 89] width 12 height 12
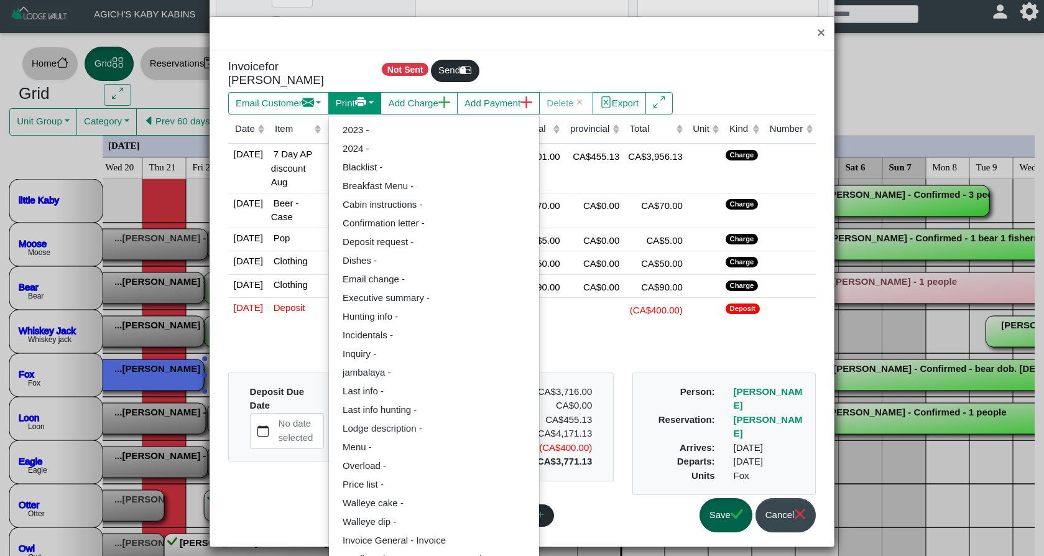
click at [329, 99] on button "Print" at bounding box center [278, 103] width 101 height 22
click at [370, 531] on link "Invoice General - Invoice" at bounding box center [434, 540] width 210 height 19
select select "*****"
select select "****"
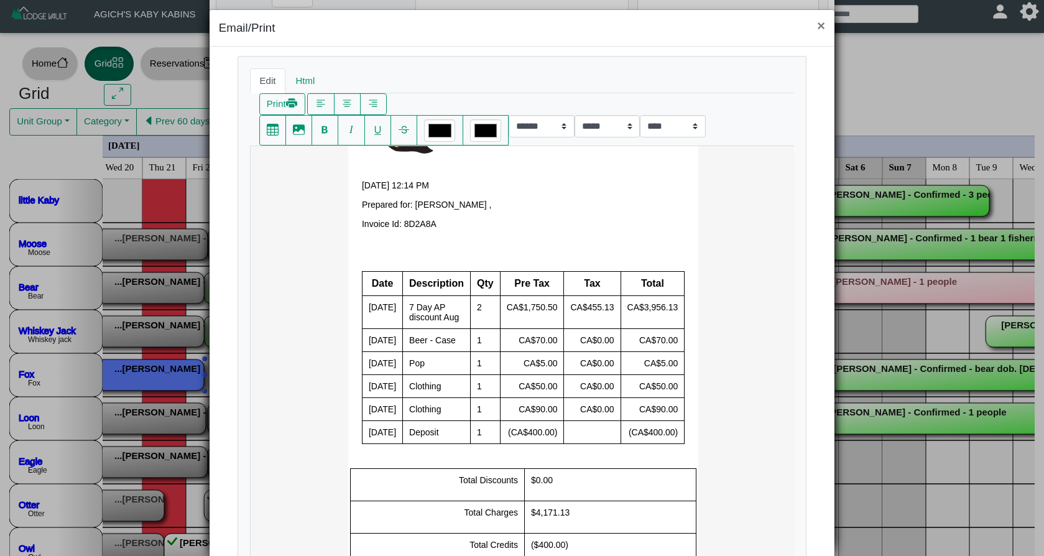
scroll to position [0, 0]
click at [277, 101] on button "Print" at bounding box center [282, 104] width 46 height 22
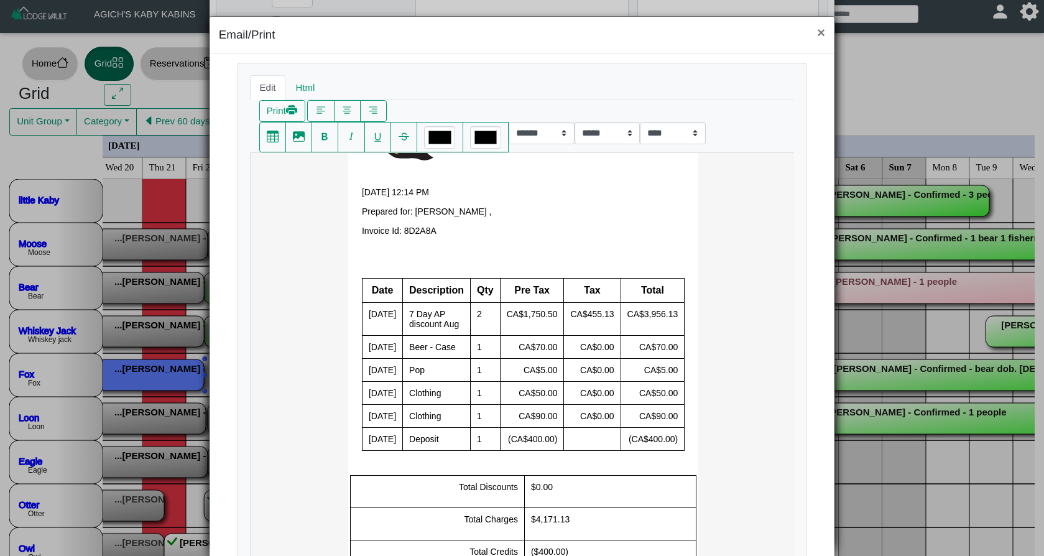
select select "*****"
select select "****"
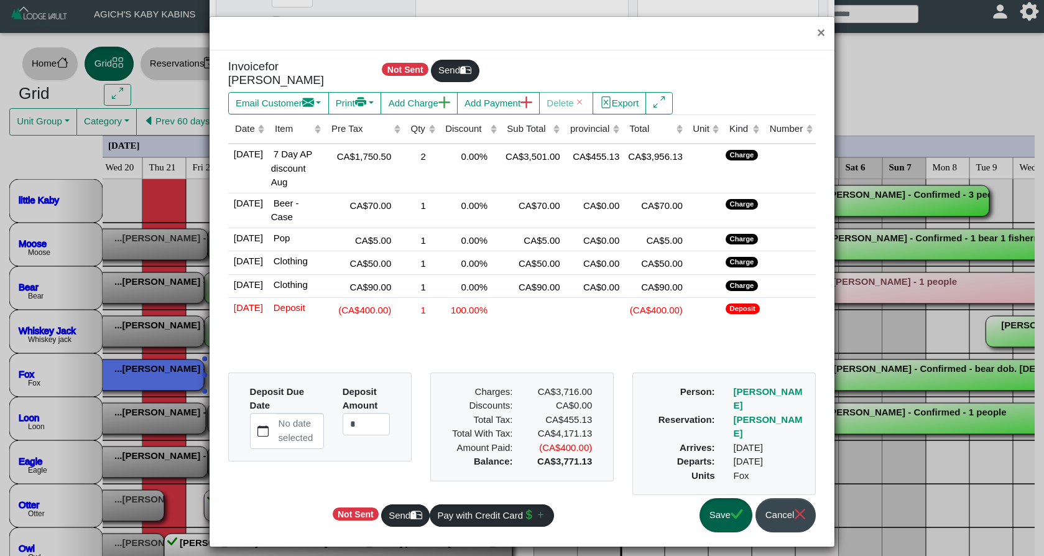
click at [708, 512] on button "Save" at bounding box center [726, 515] width 53 height 34
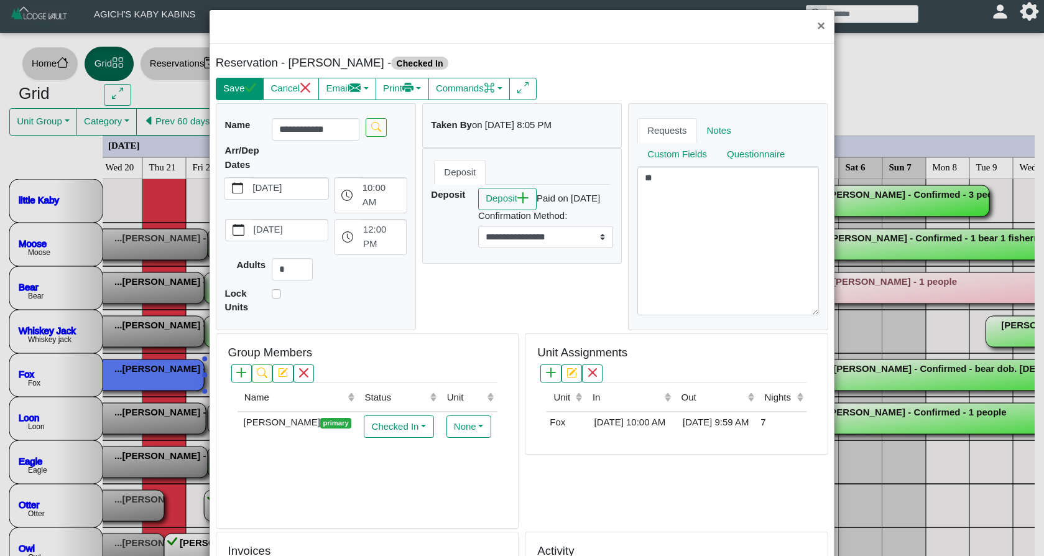
click at [236, 90] on button "Save" at bounding box center [240, 89] width 48 height 22
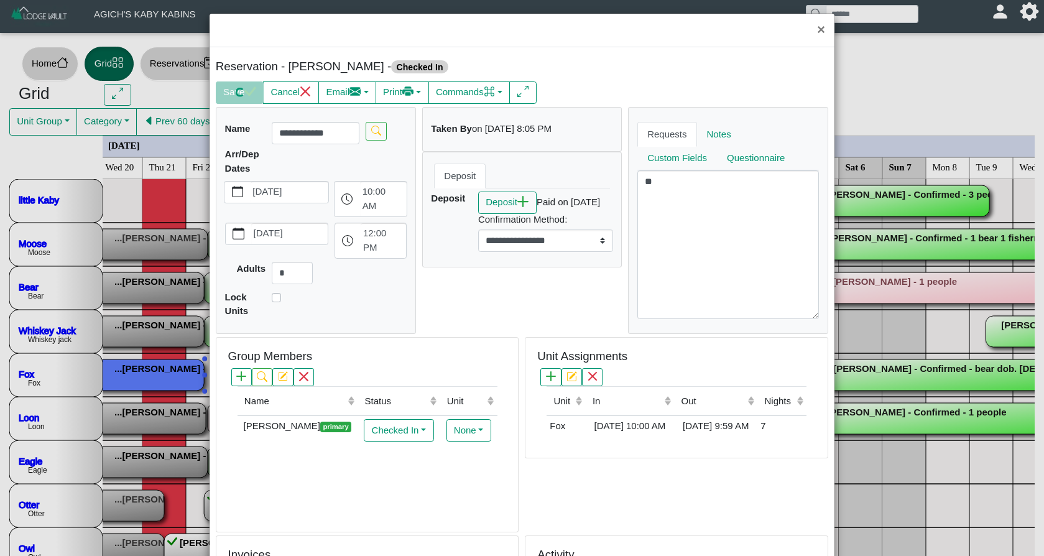
scroll to position [2, 0]
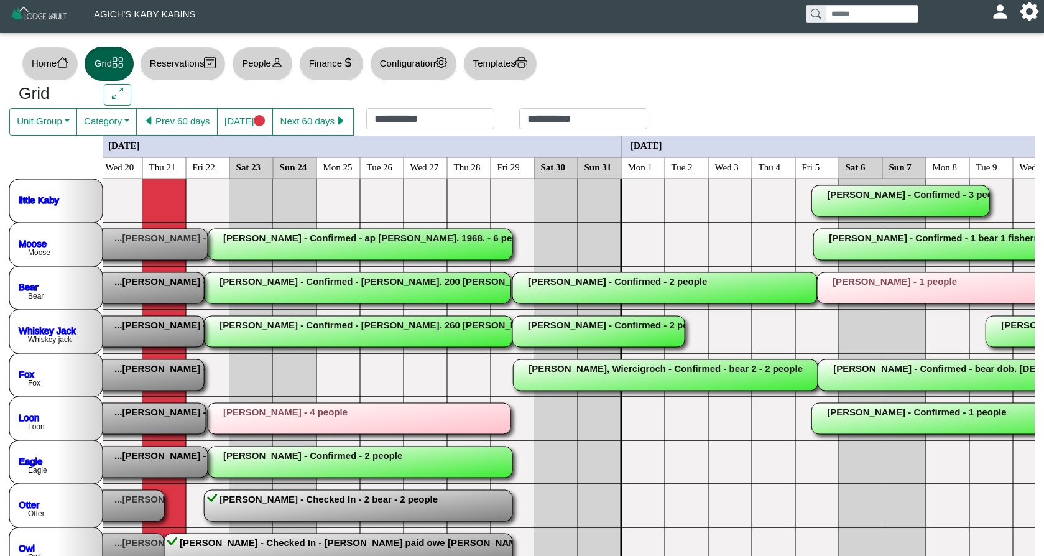
click at [150, 248] on rect at bounding box center [55, 244] width 305 height 31
click at [150, 248] on div "×" at bounding box center [522, 278] width 1044 height 556
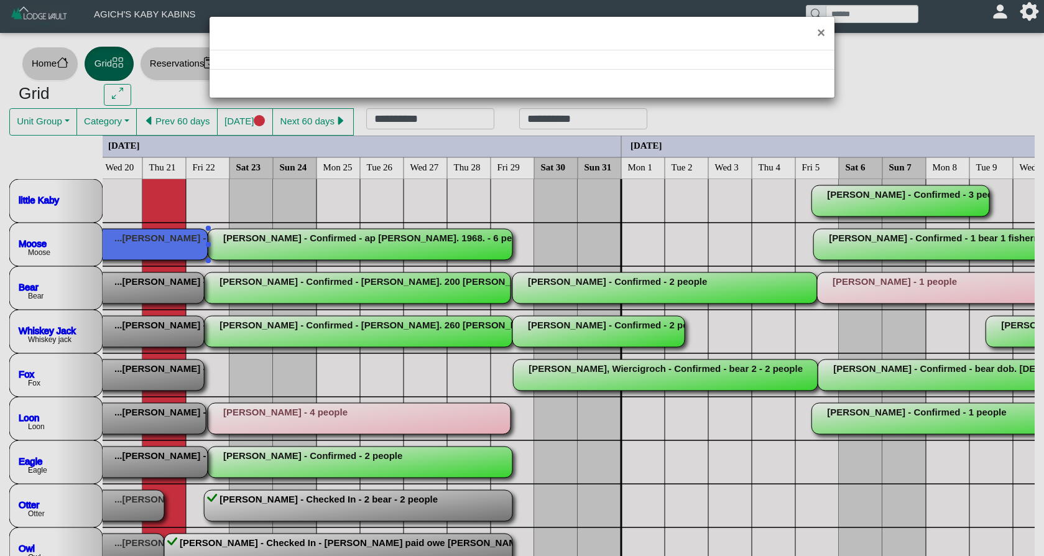
select select "*"
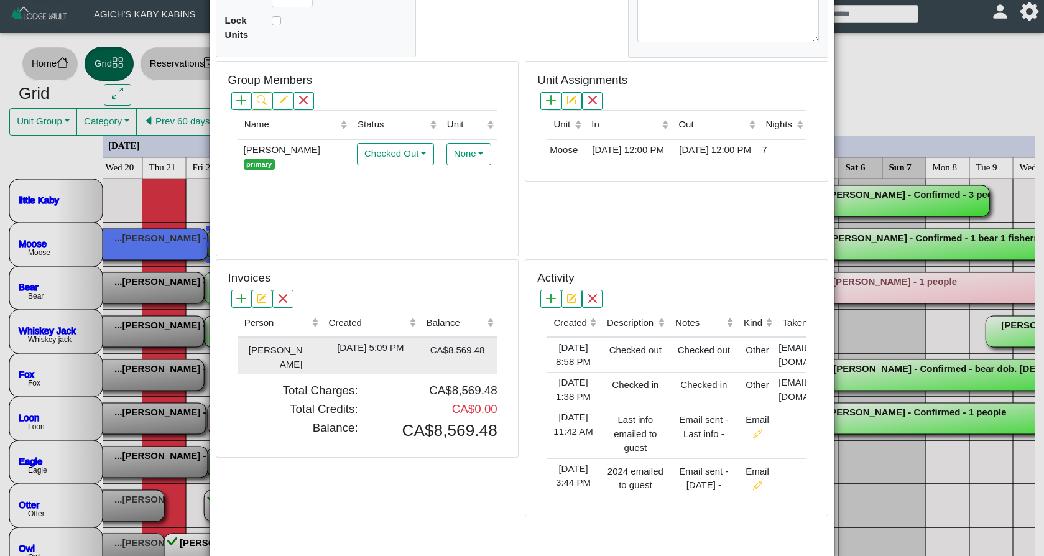
scroll to position [293, 0]
click at [377, 341] on div "[DATE] 5:09 PM" at bounding box center [370, 348] width 91 height 14
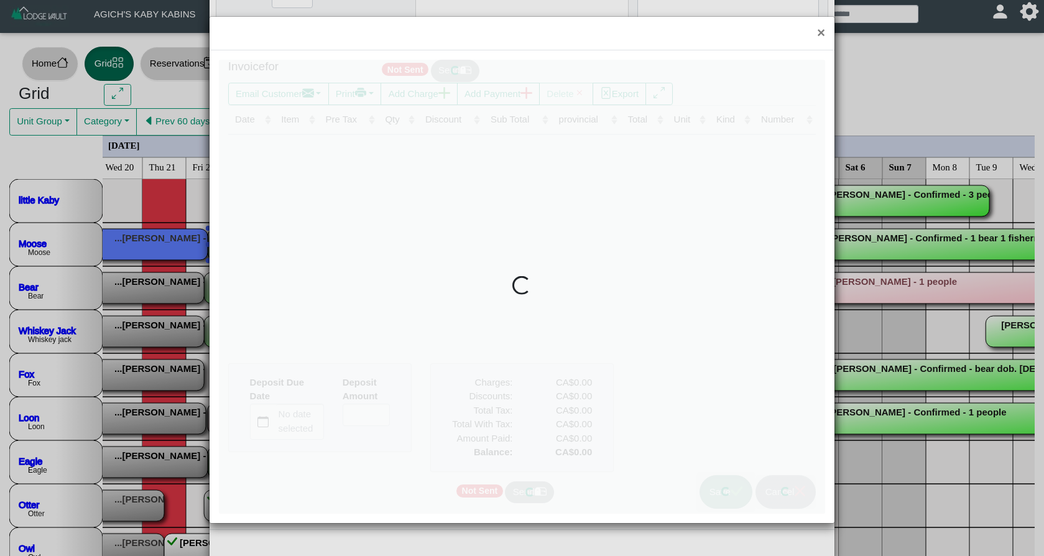
type input "*"
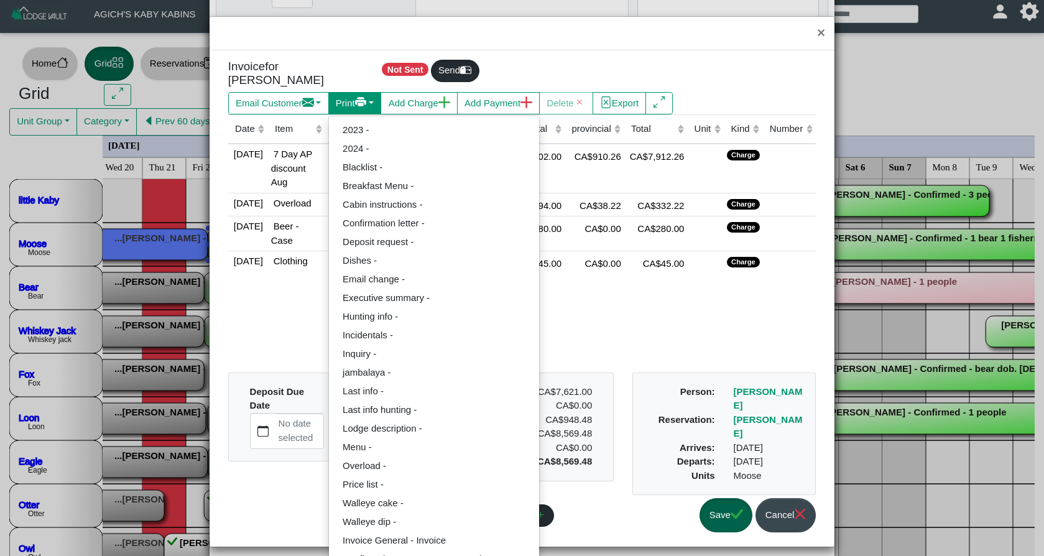
click at [329, 96] on button "Print" at bounding box center [278, 103] width 101 height 22
click at [418, 537] on link "Invoice General - Invoice" at bounding box center [434, 540] width 210 height 19
select select "*****"
select select "****"
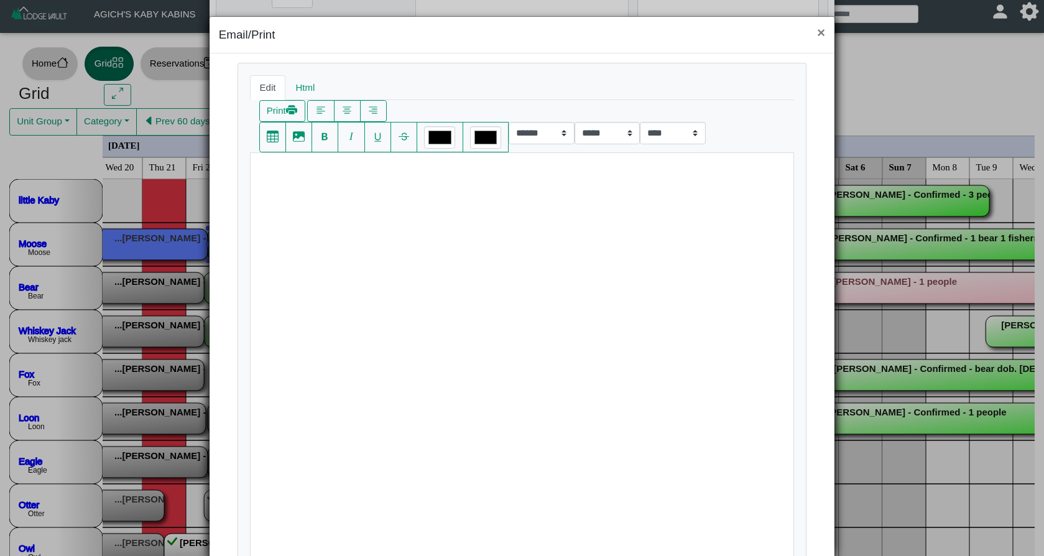
scroll to position [7, 0]
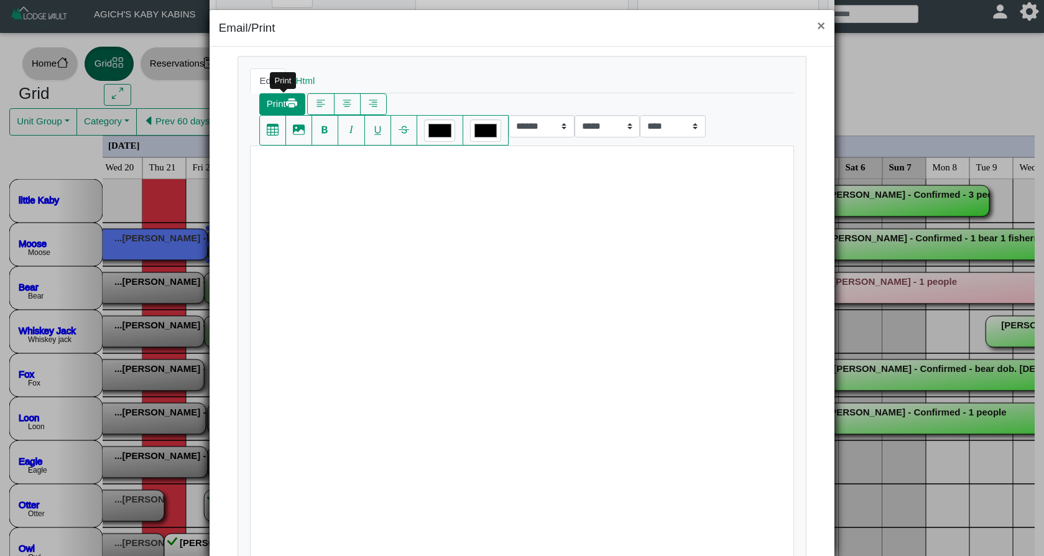
click at [283, 104] on button "Print" at bounding box center [282, 104] width 46 height 22
select select "*****"
select select "****"
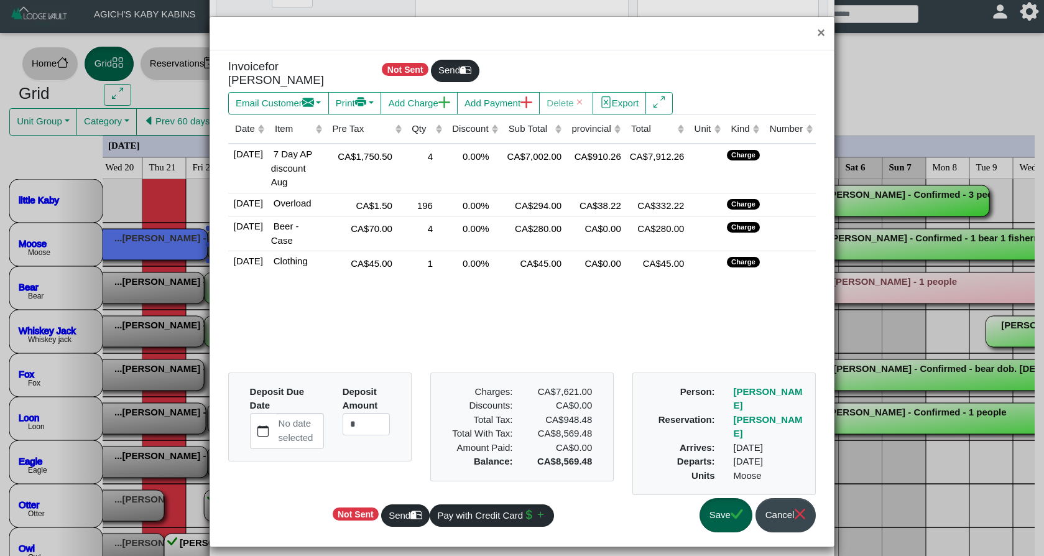
scroll to position [1, 0]
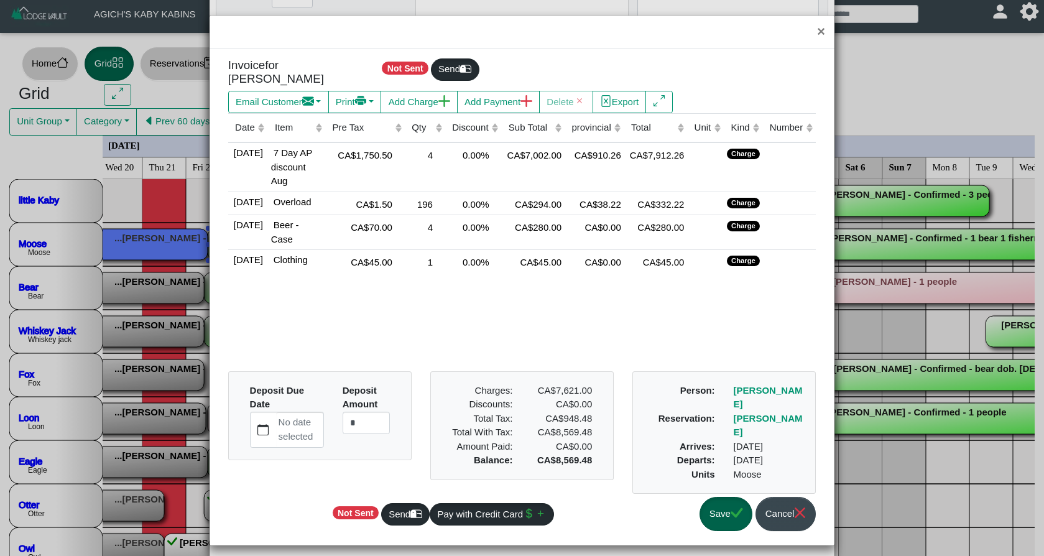
click at [731, 519] on icon "check" at bounding box center [737, 513] width 12 height 12
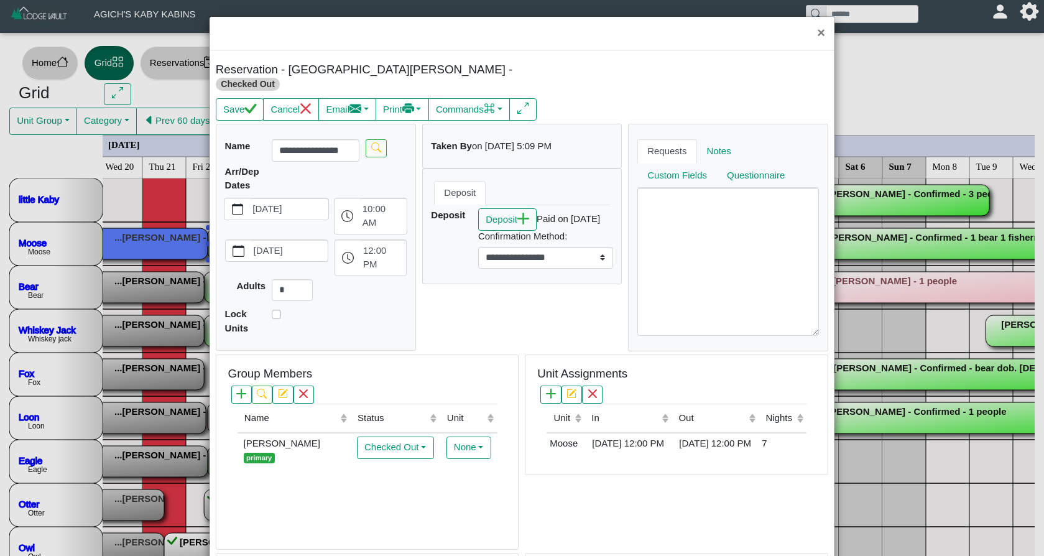
scroll to position [0, 0]
click at [247, 104] on icon "check" at bounding box center [250, 108] width 12 height 9
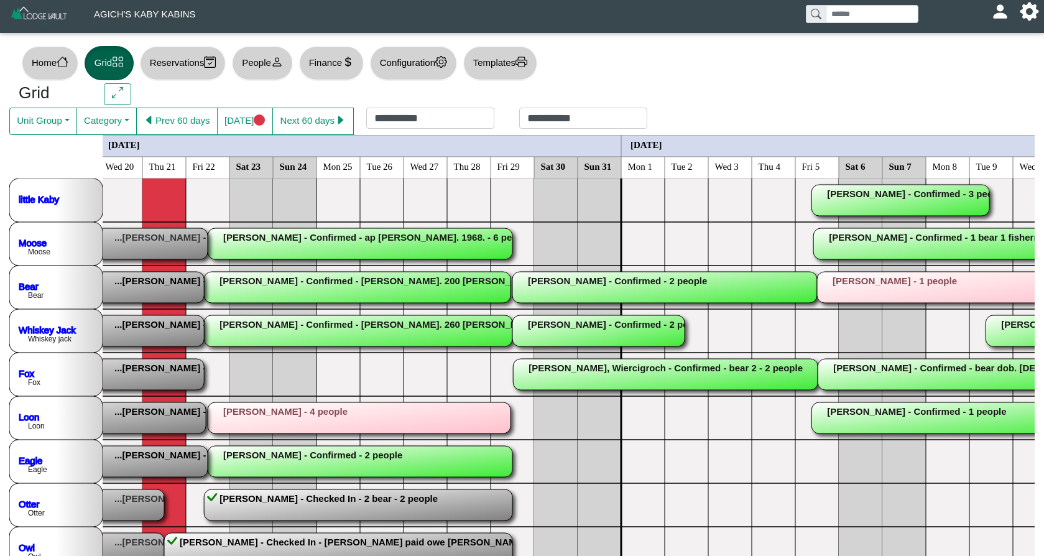
click at [177, 275] on rect at bounding box center [51, 287] width 305 height 31
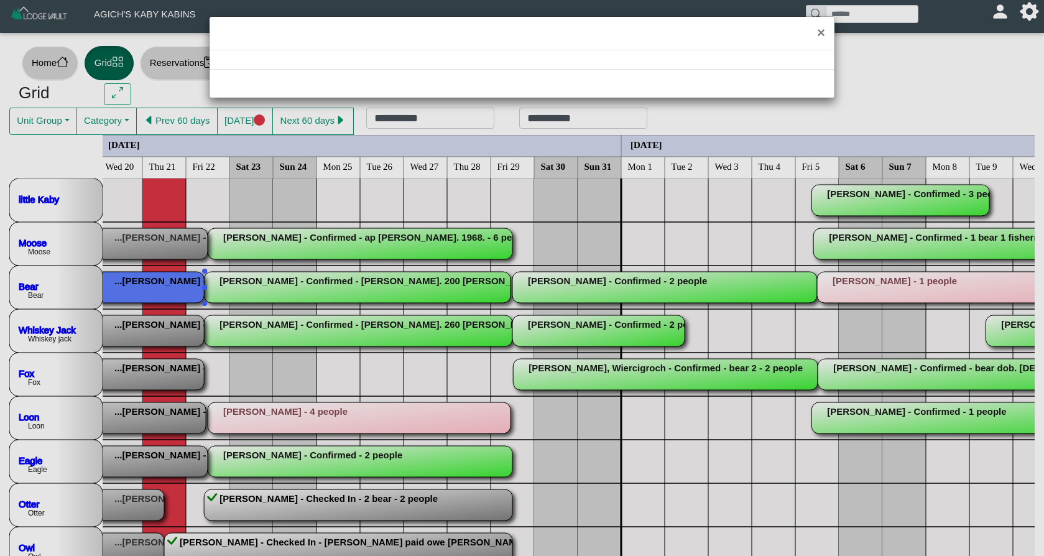
click at [177, 275] on div "×" at bounding box center [522, 278] width 1044 height 556
select select "*"
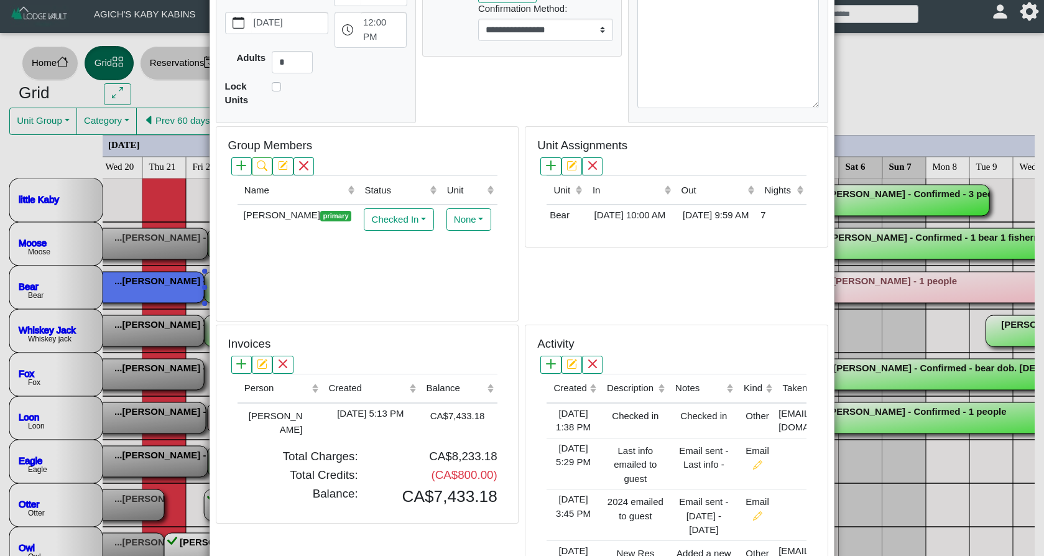
scroll to position [236, 0]
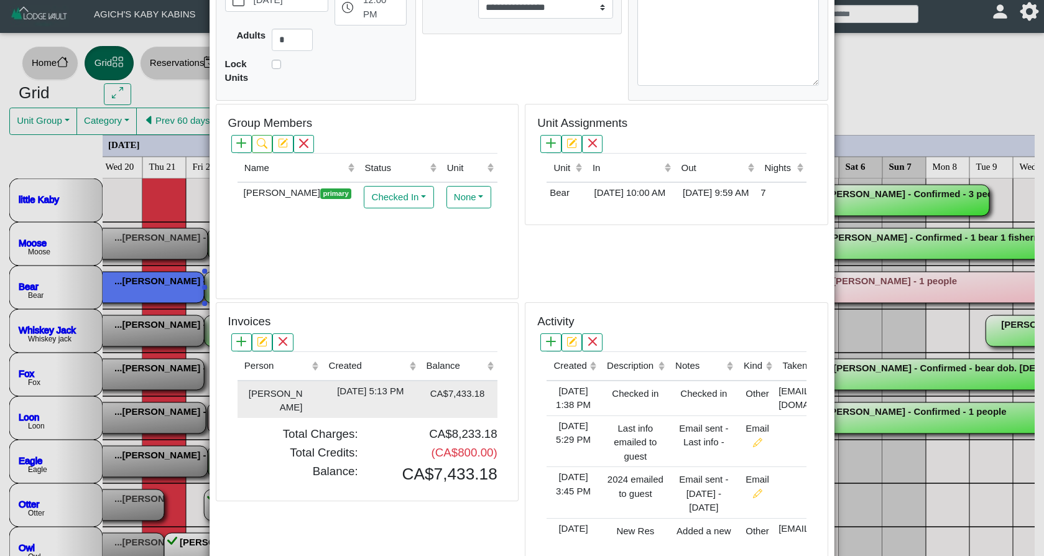
click at [374, 385] on div "[DATE] 5:13 PM" at bounding box center [370, 391] width 91 height 14
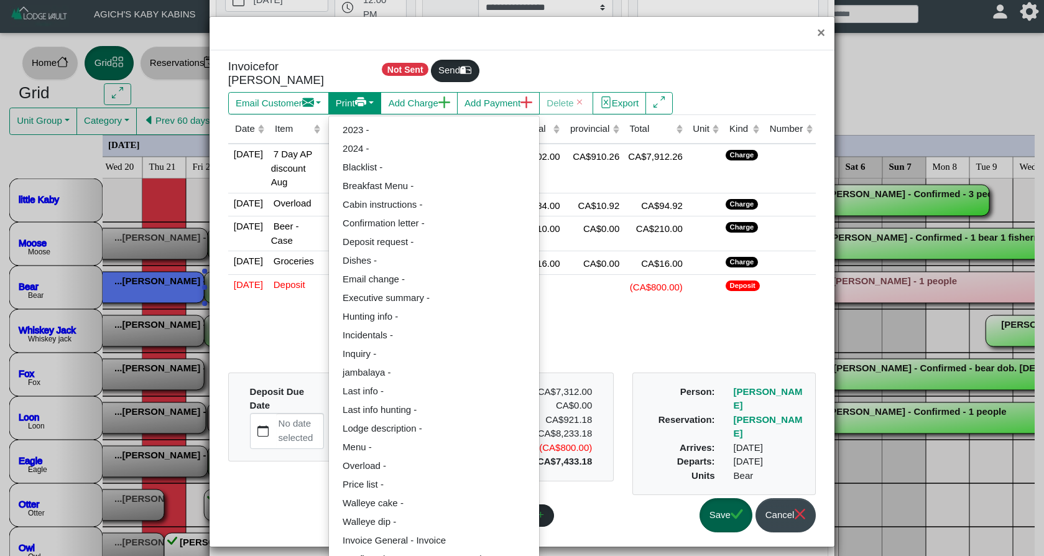
click at [367, 100] on icon "printer fill" at bounding box center [361, 102] width 12 height 5
click at [384, 531] on link "Invoice General - Invoice" at bounding box center [434, 540] width 210 height 19
select select "*****"
select select "****"
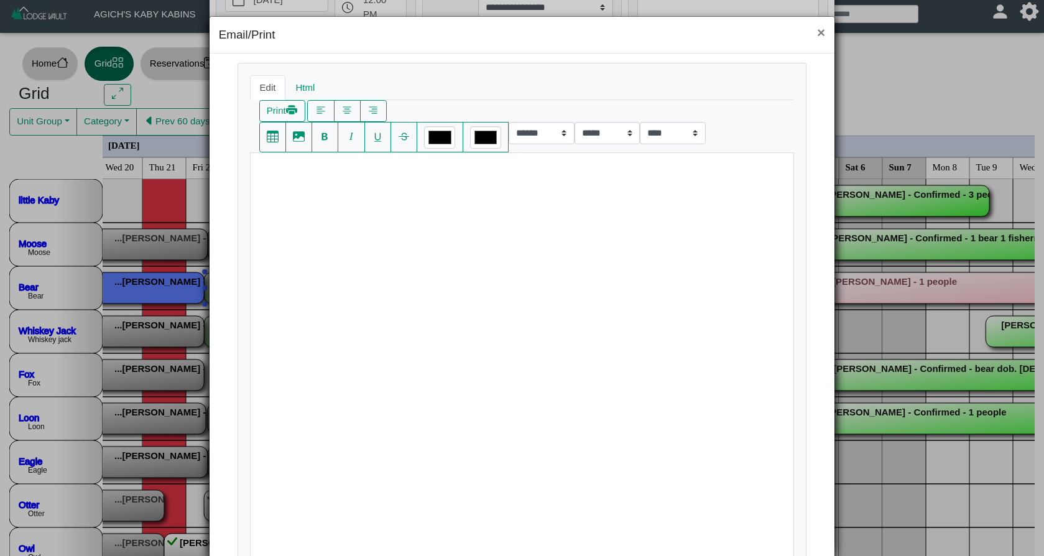
scroll to position [7, 0]
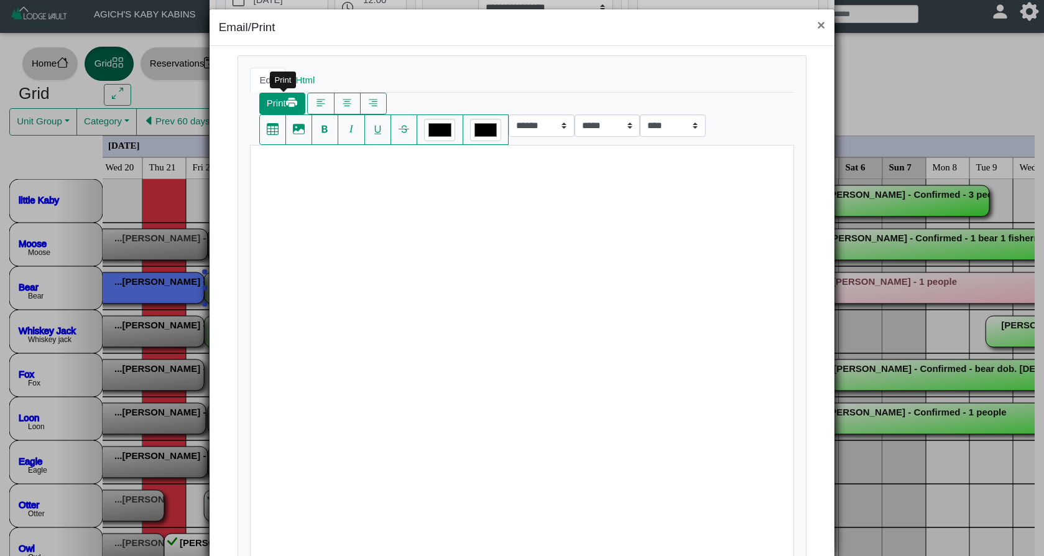
click at [279, 106] on button "Print" at bounding box center [282, 104] width 46 height 22
select select "*****"
select select "****"
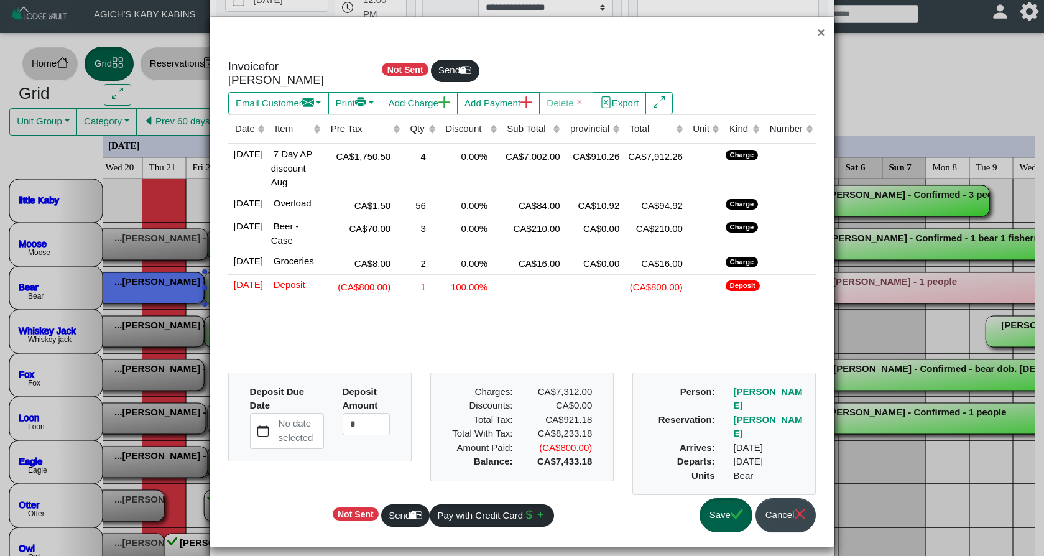
scroll to position [17, 0]
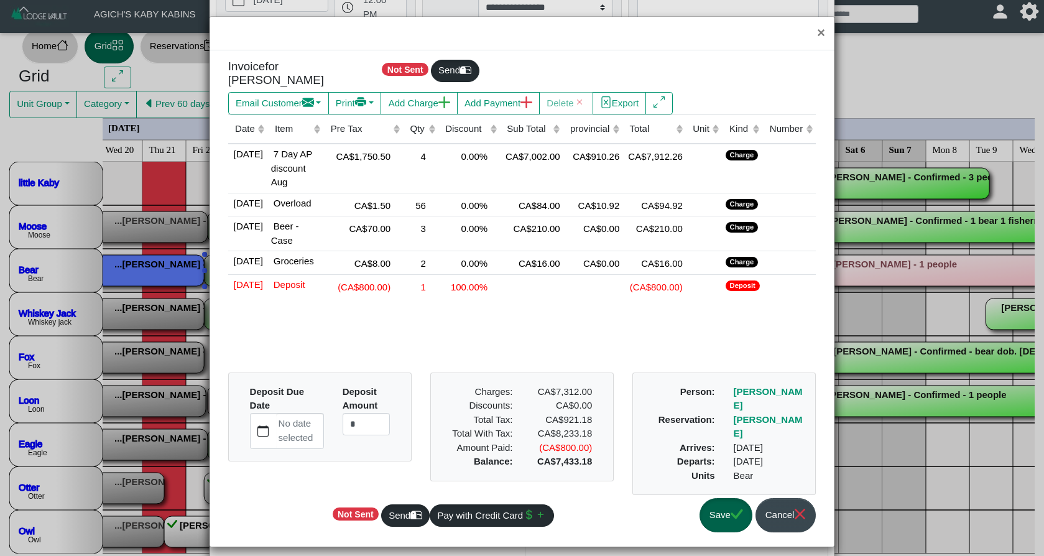
click at [724, 508] on button "Save" at bounding box center [726, 515] width 53 height 34
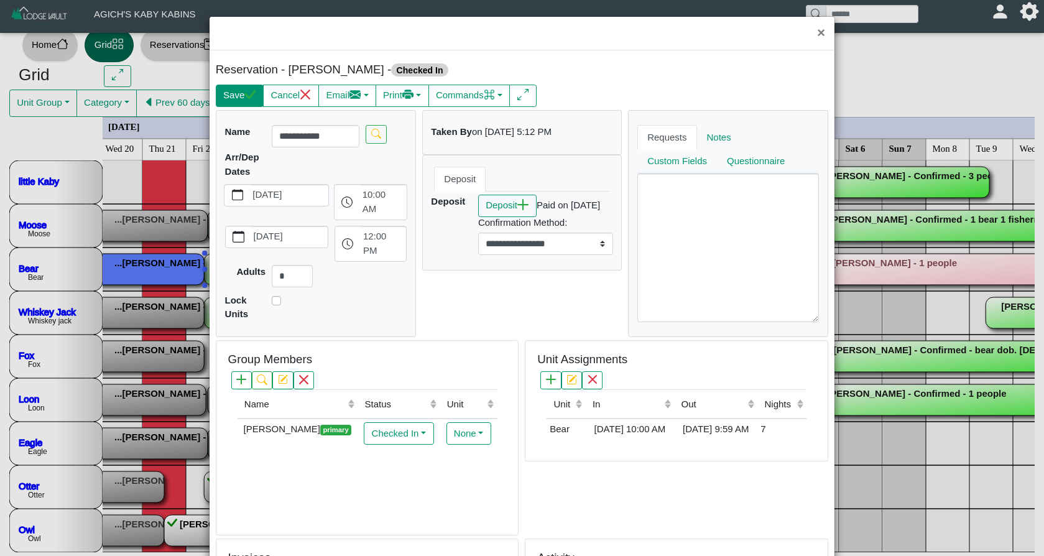
scroll to position [16, 0]
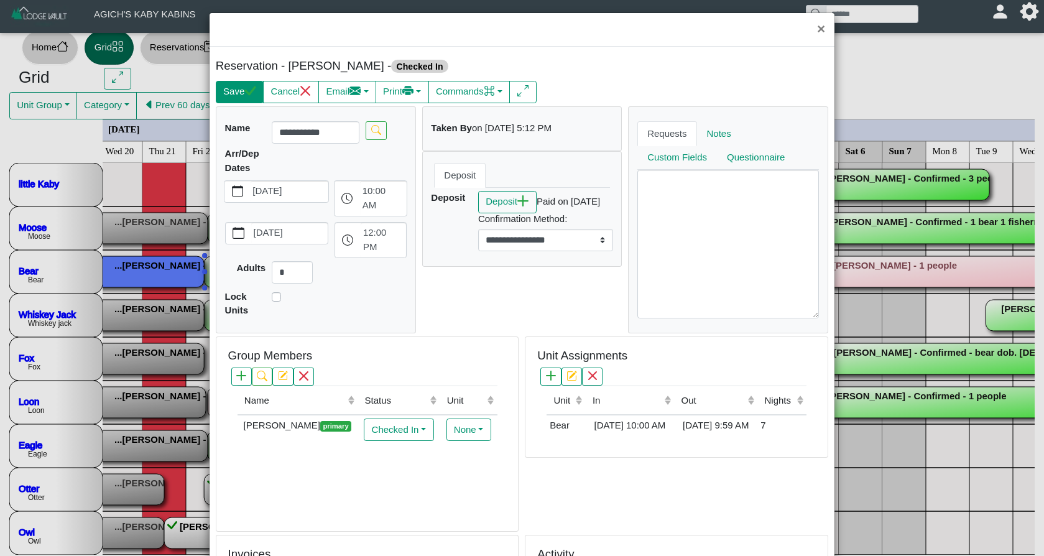
click at [241, 96] on button "Save" at bounding box center [240, 92] width 48 height 22
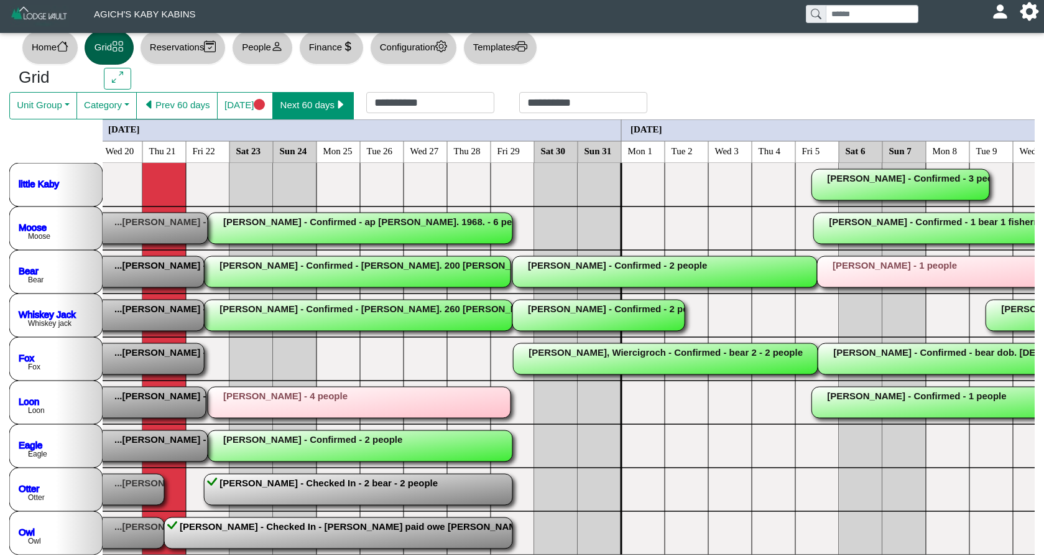
click at [315, 101] on button "Next 60 days" at bounding box center [312, 105] width 81 height 27
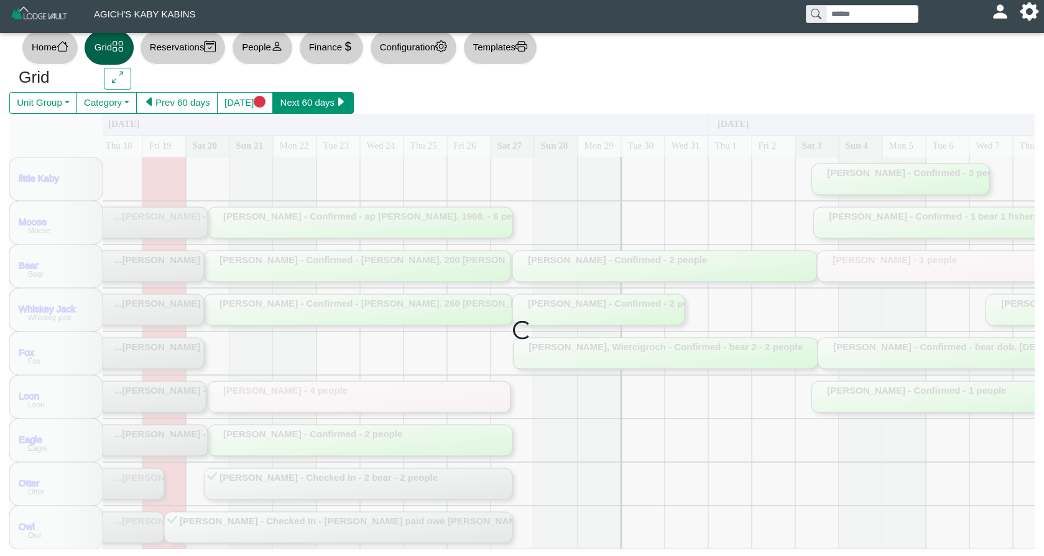
click at [315, 101] on button "Next 60 days" at bounding box center [312, 103] width 81 height 22
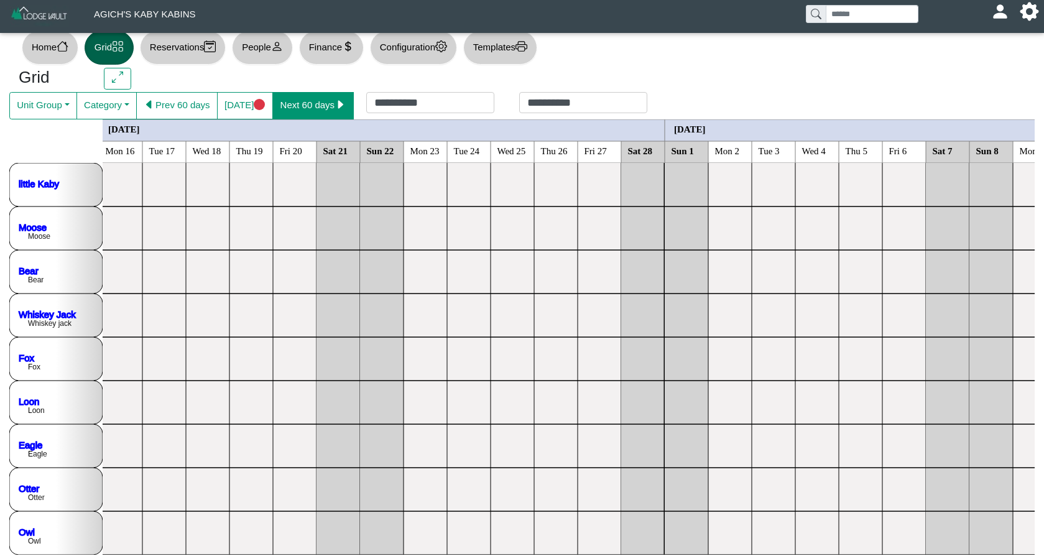
click at [315, 101] on button "Next 60 days" at bounding box center [312, 105] width 81 height 27
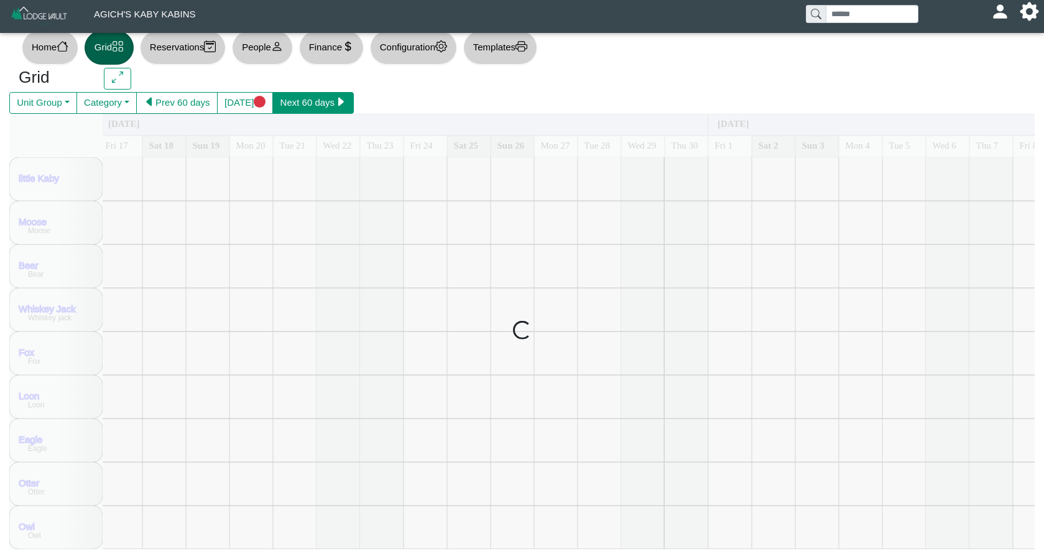
click at [315, 101] on button "Next 60 days" at bounding box center [312, 103] width 81 height 22
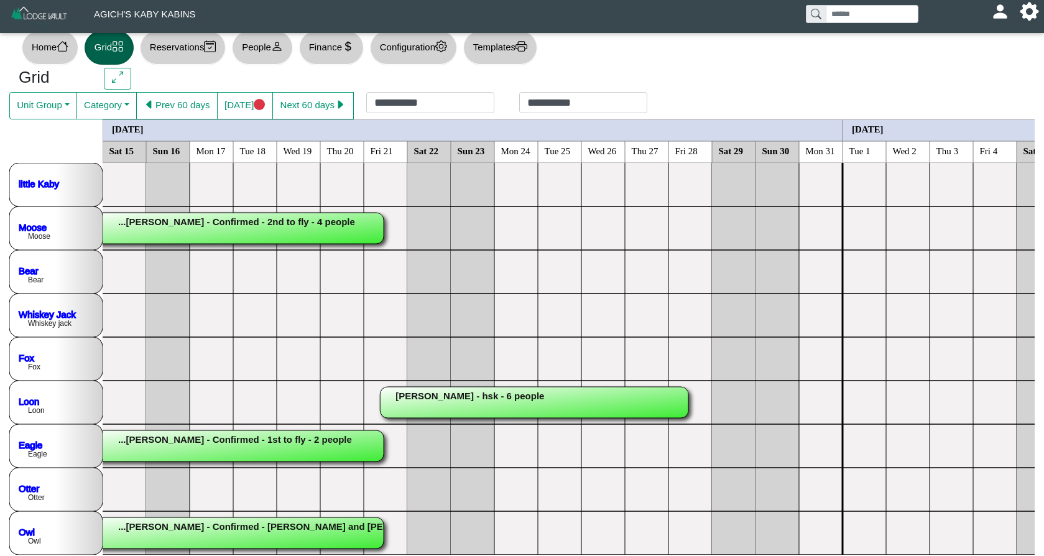
scroll to position [0, 0]
click at [194, 97] on button "Prev 60 days" at bounding box center [176, 105] width 81 height 27
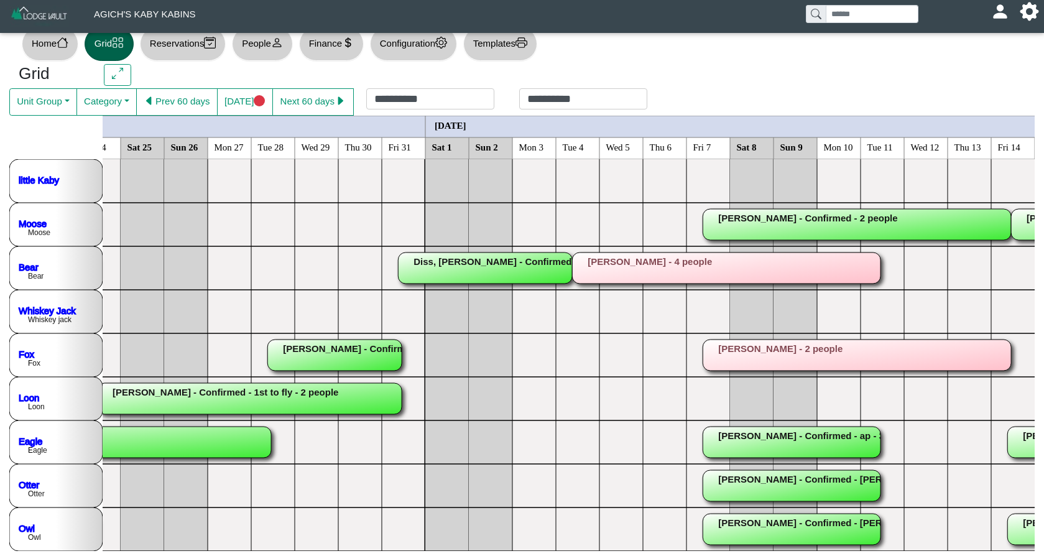
scroll to position [19, 0]
